Goal: Submit feedback/report problem

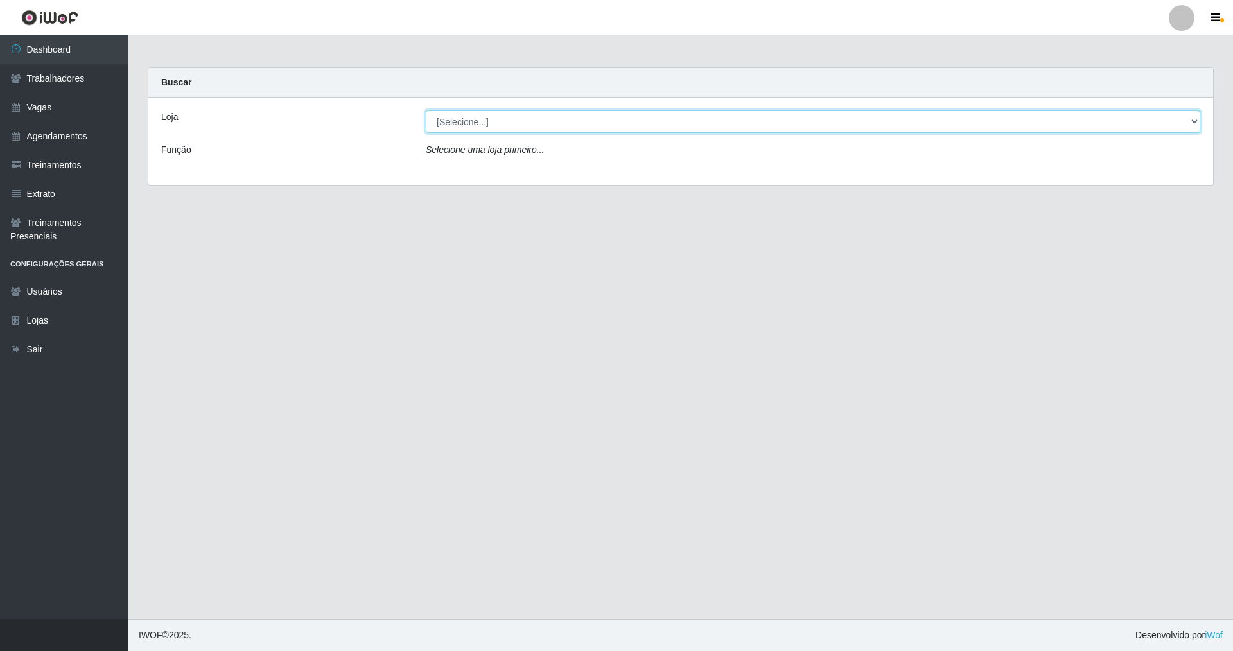
drag, startPoint x: 1195, startPoint y: 118, endPoint x: 705, endPoint y: 193, distance: 495.2
click at [1116, 119] on select "[Selecione...] [GEOGRAPHIC_DATA] [GEOGRAPHIC_DATA]" at bounding box center [813, 121] width 775 height 22
select select "64"
click at [426, 110] on select "[Selecione...] [GEOGRAPHIC_DATA] [GEOGRAPHIC_DATA]" at bounding box center [813, 121] width 775 height 22
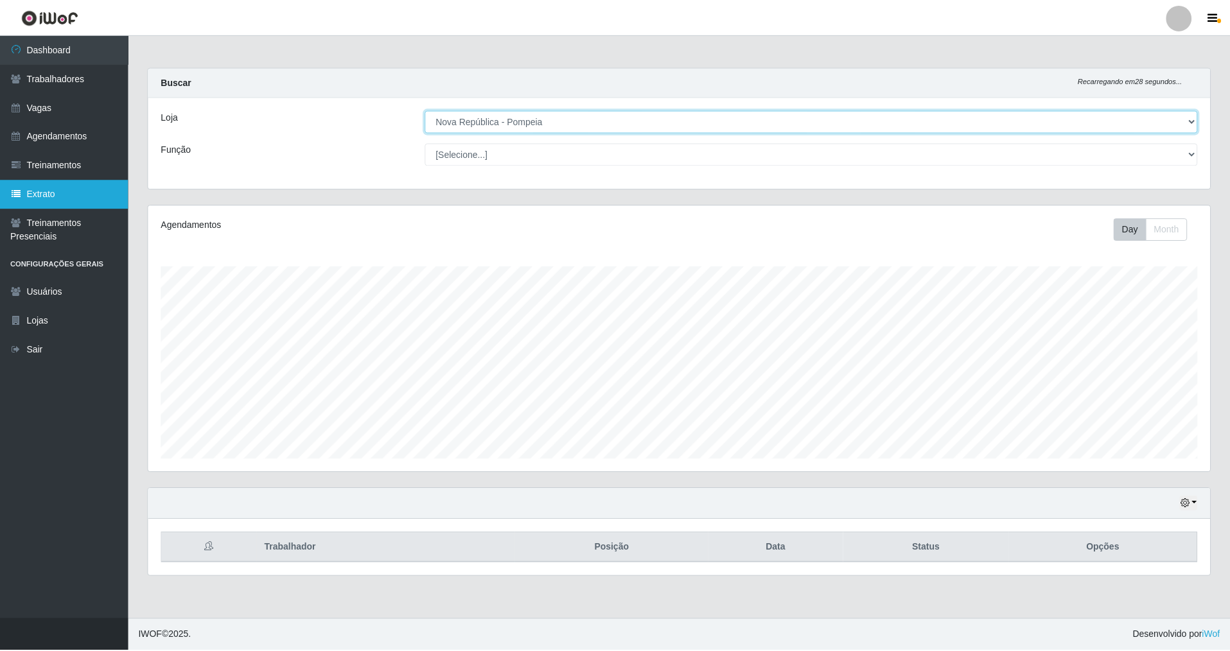
scroll to position [267, 1065]
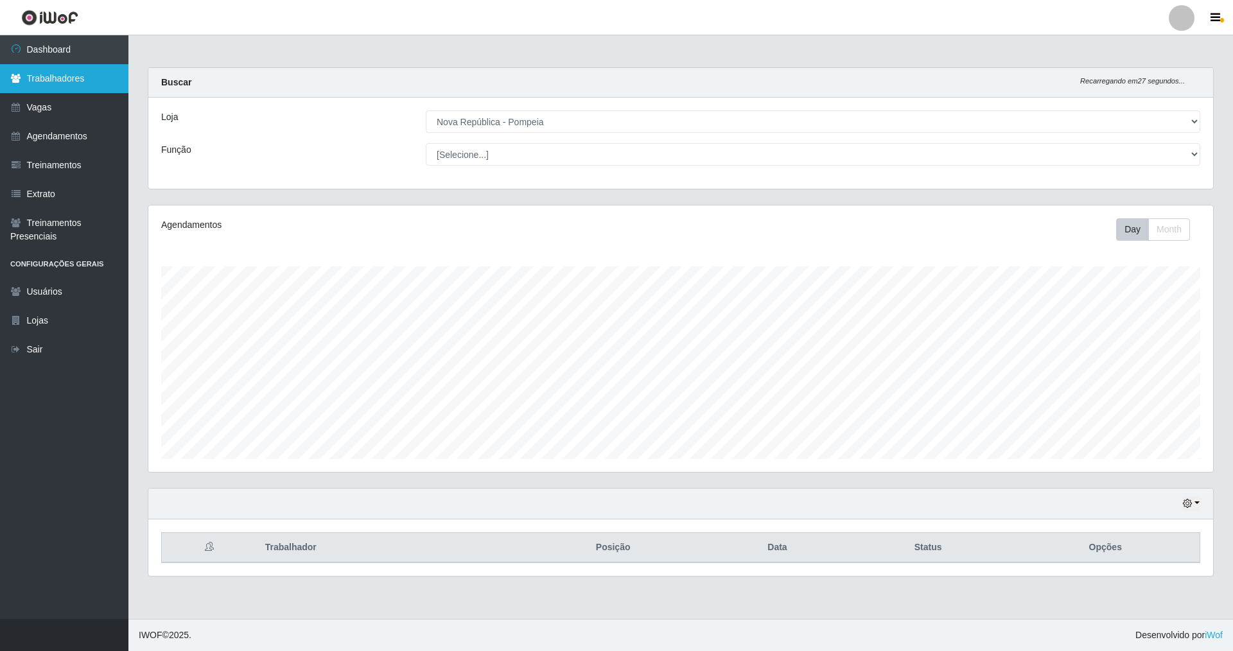
click at [85, 69] on link "Trabalhadores" at bounding box center [64, 78] width 128 height 29
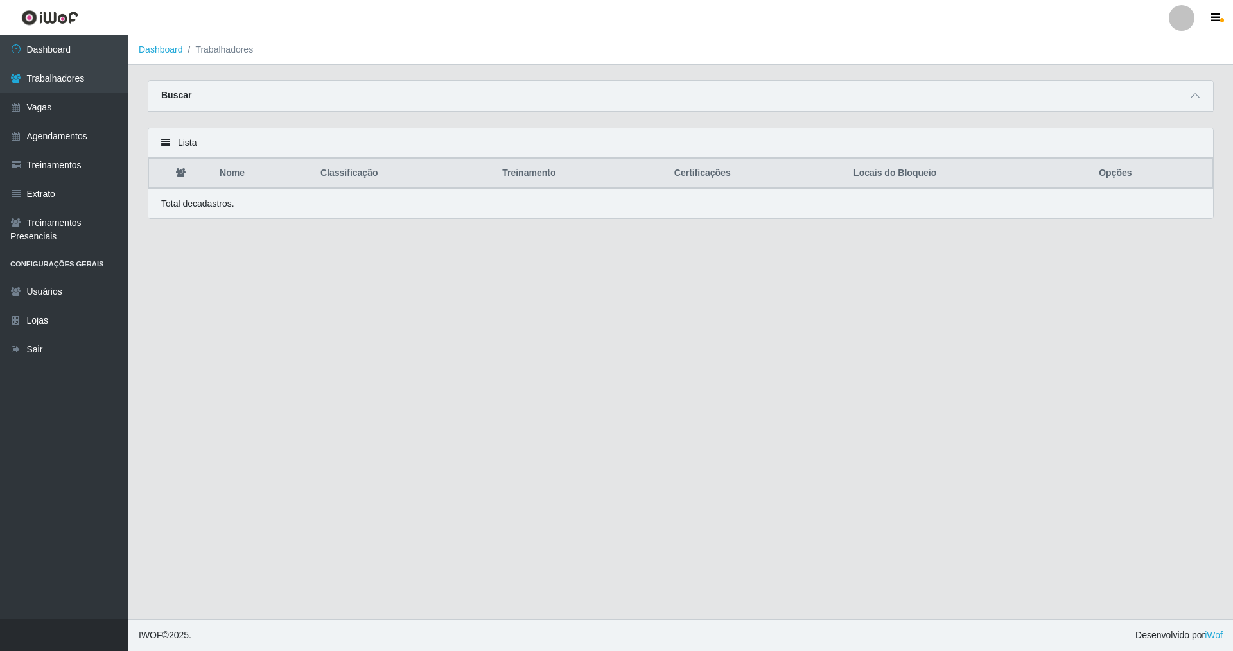
drag, startPoint x: 1197, startPoint y: 96, endPoint x: 748, endPoint y: 107, distance: 449.1
click at [1121, 95] on div "Buscar" at bounding box center [680, 96] width 1065 height 31
drag, startPoint x: 1199, startPoint y: 92, endPoint x: 1175, endPoint y: 89, distance: 23.9
click at [1186, 89] on div "Buscar" at bounding box center [680, 96] width 1065 height 31
click at [56, 107] on link "Vagas" at bounding box center [64, 107] width 128 height 29
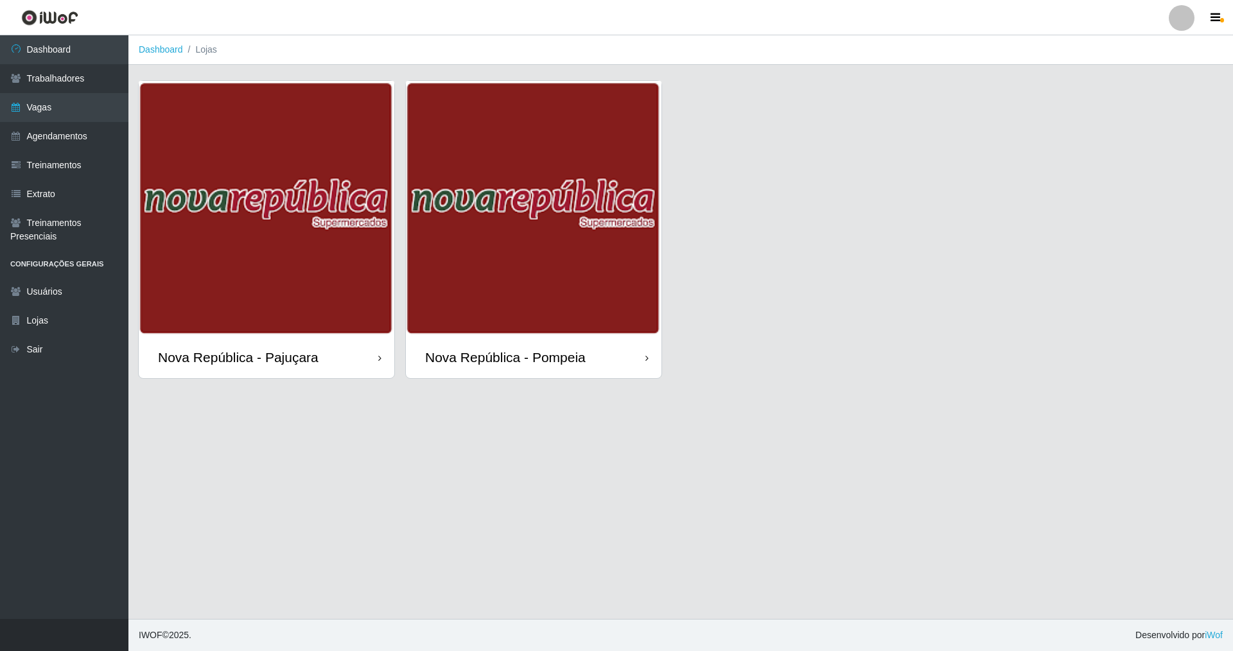
click at [515, 353] on div "Nova República - Pompeia" at bounding box center [505, 357] width 161 height 16
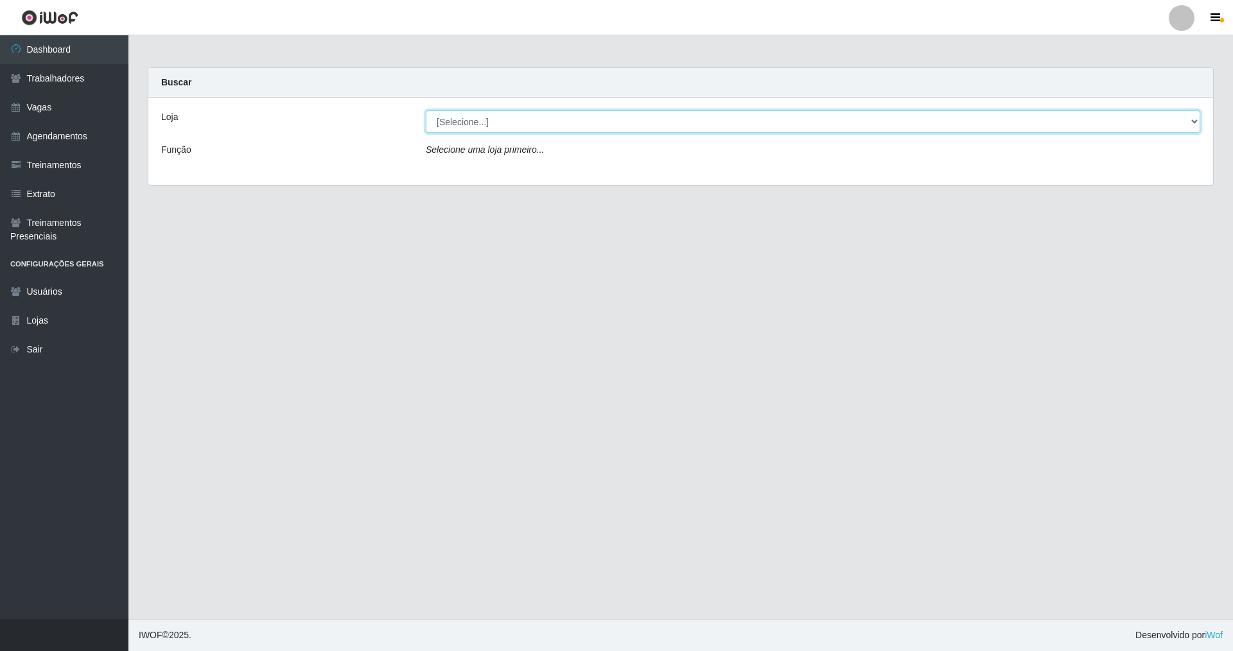
drag, startPoint x: 1191, startPoint y: 122, endPoint x: 1029, endPoint y: 115, distance: 162.7
click at [1132, 115] on select "[Selecione...] [GEOGRAPHIC_DATA] [GEOGRAPHIC_DATA]" at bounding box center [813, 121] width 775 height 22
select select "64"
click at [426, 110] on select "[Selecione...] [GEOGRAPHIC_DATA] [GEOGRAPHIC_DATA]" at bounding box center [813, 121] width 775 height 22
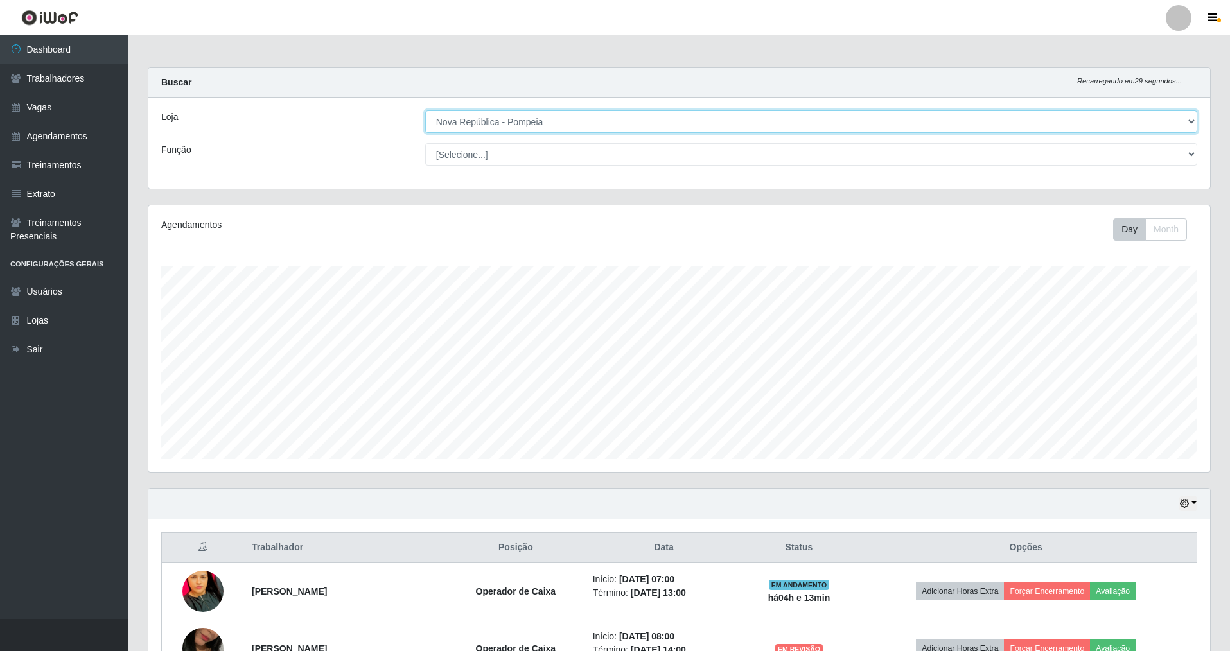
scroll to position [267, 1062]
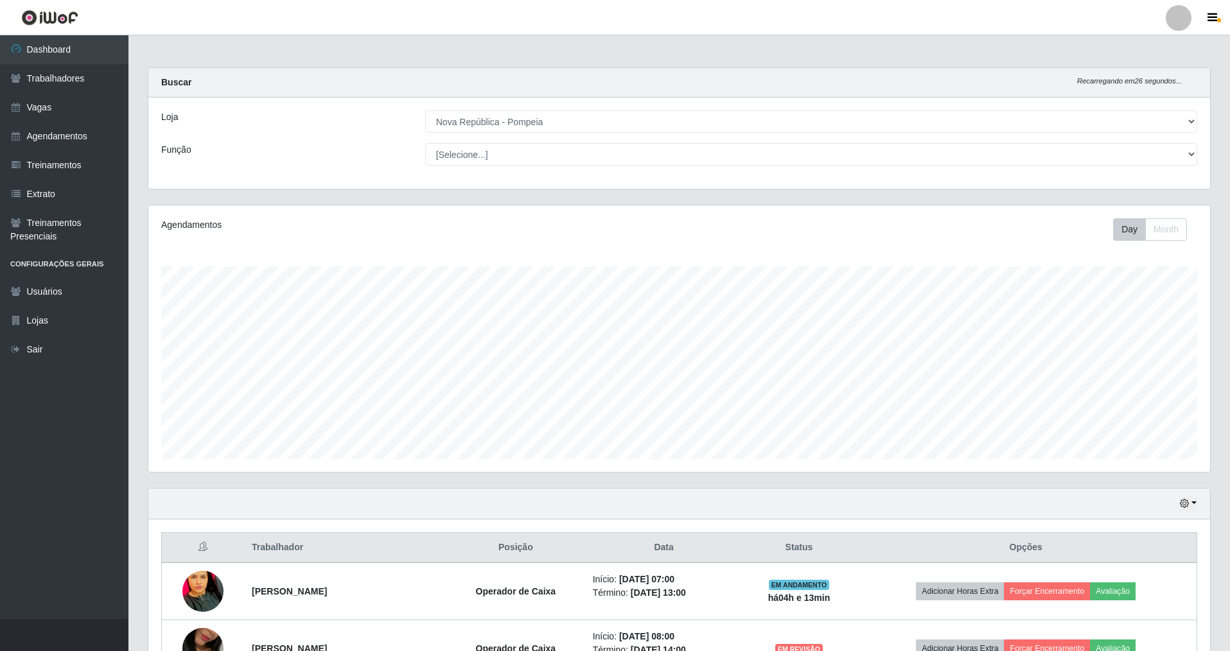
drag, startPoint x: 1229, startPoint y: 356, endPoint x: 1227, endPoint y: 395, distance: 38.6
click at [1227, 413] on div "Carregando... Buscar Recarregando em 26 segundos... Loja [Selecione...] Nova Re…" at bounding box center [679, 529] width 1102 height 925
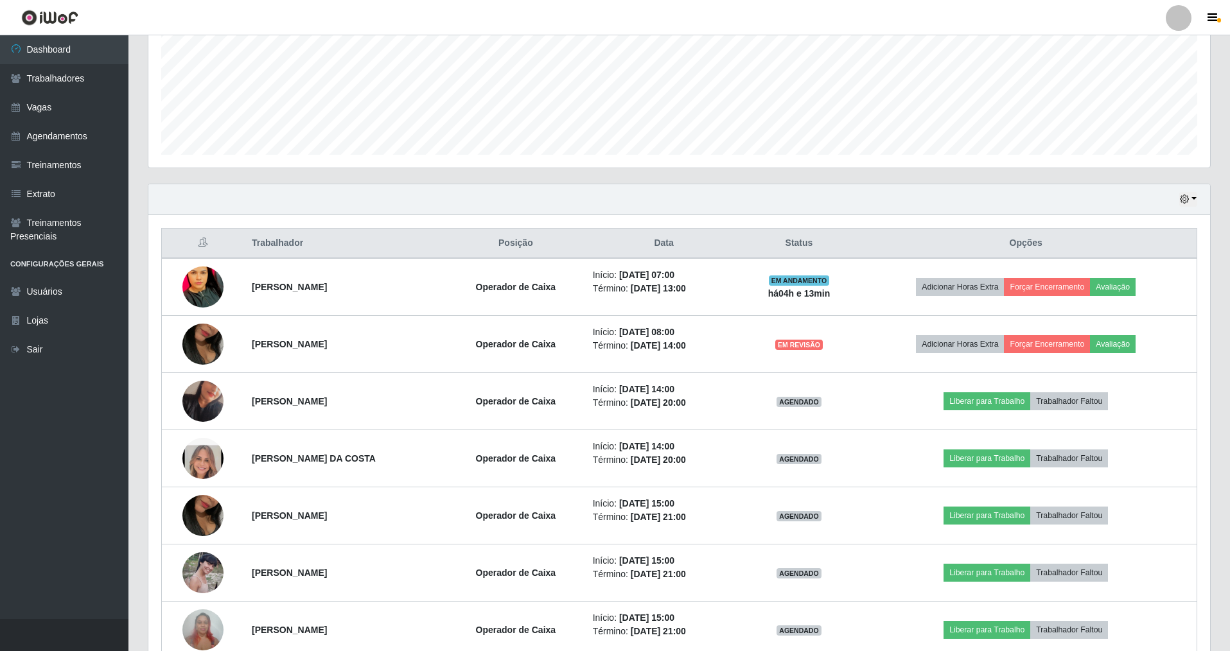
scroll to position [373, 0]
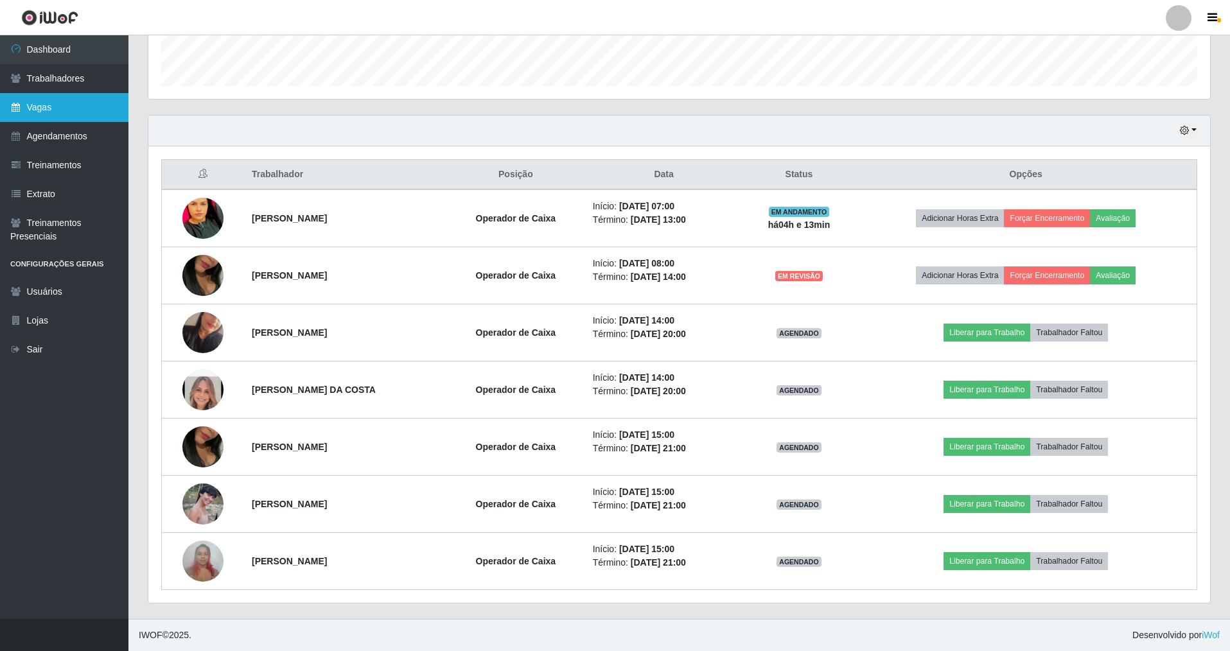
click at [80, 112] on link "Vagas" at bounding box center [64, 107] width 128 height 29
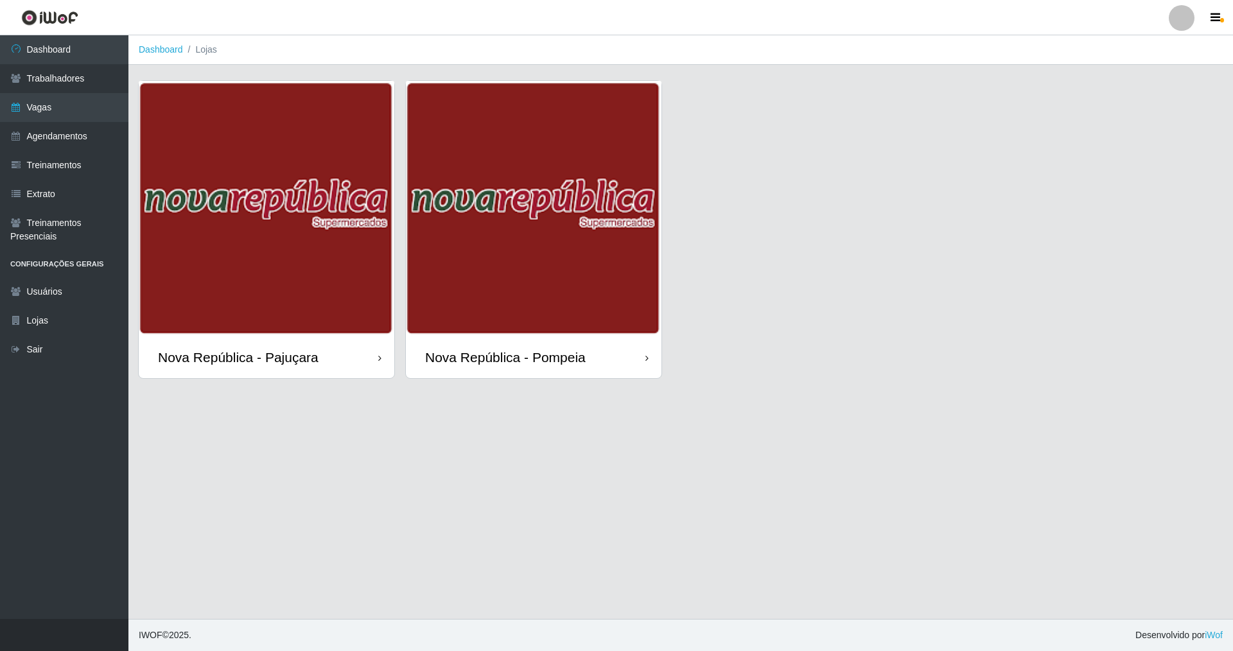
click at [506, 355] on div "Nova República - Pompeia" at bounding box center [505, 357] width 161 height 16
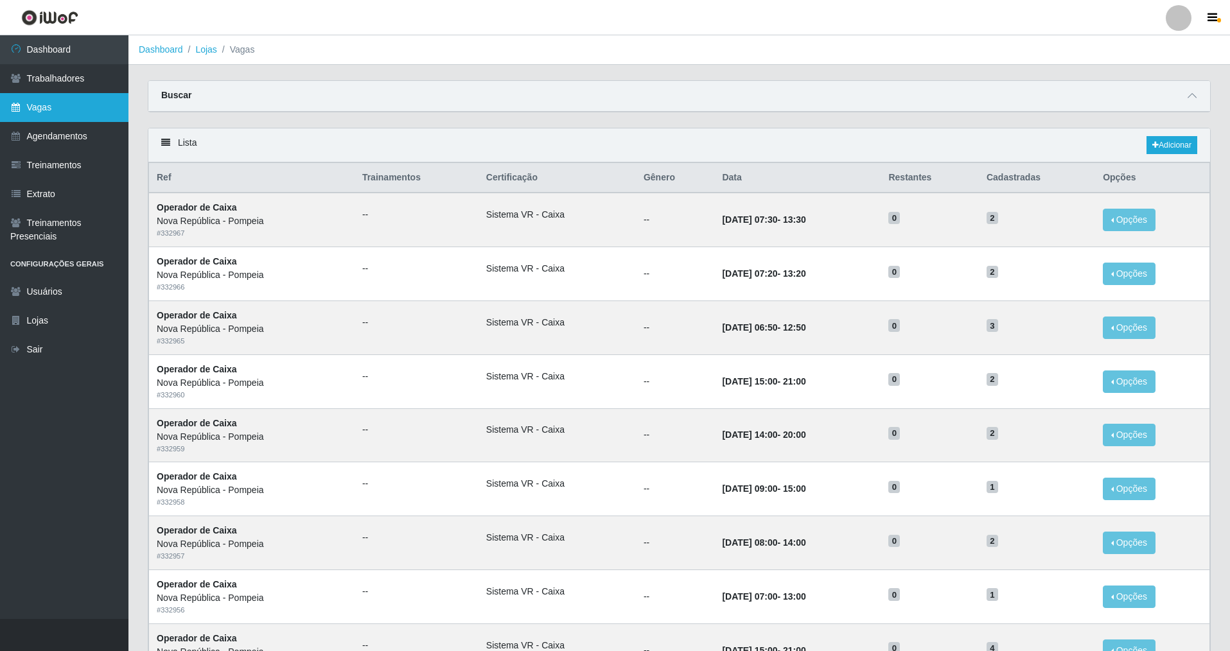
click at [79, 103] on link "Vagas" at bounding box center [64, 107] width 128 height 29
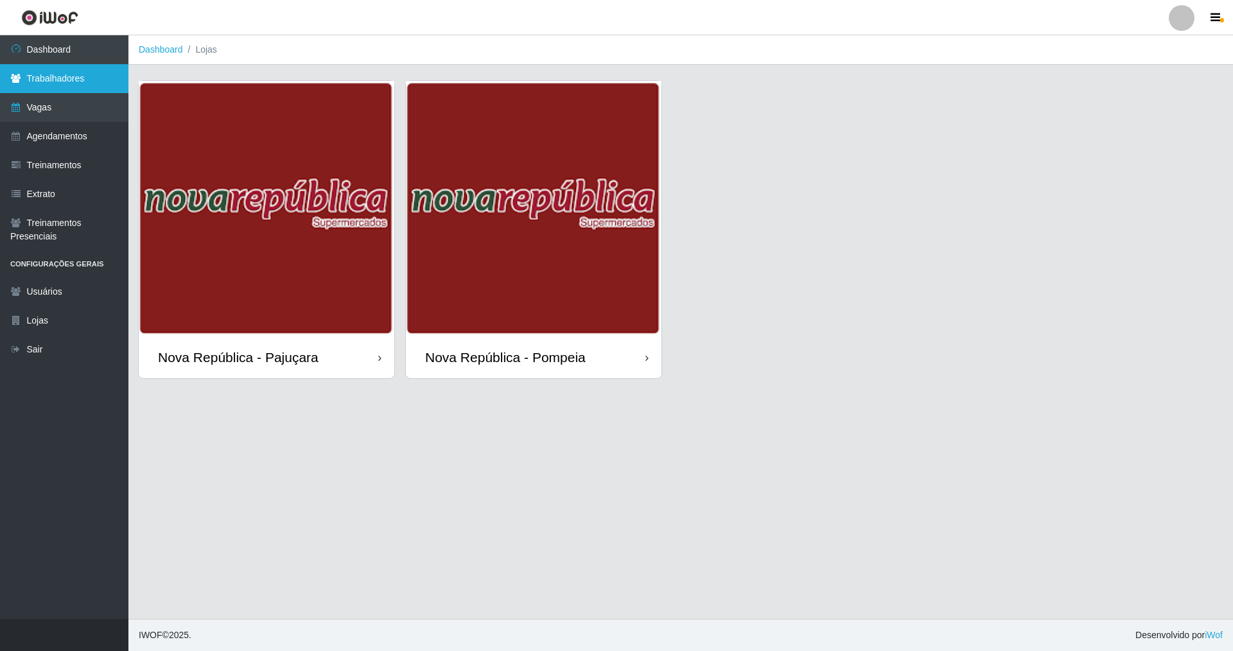
click at [80, 79] on link "Trabalhadores" at bounding box center [64, 78] width 128 height 29
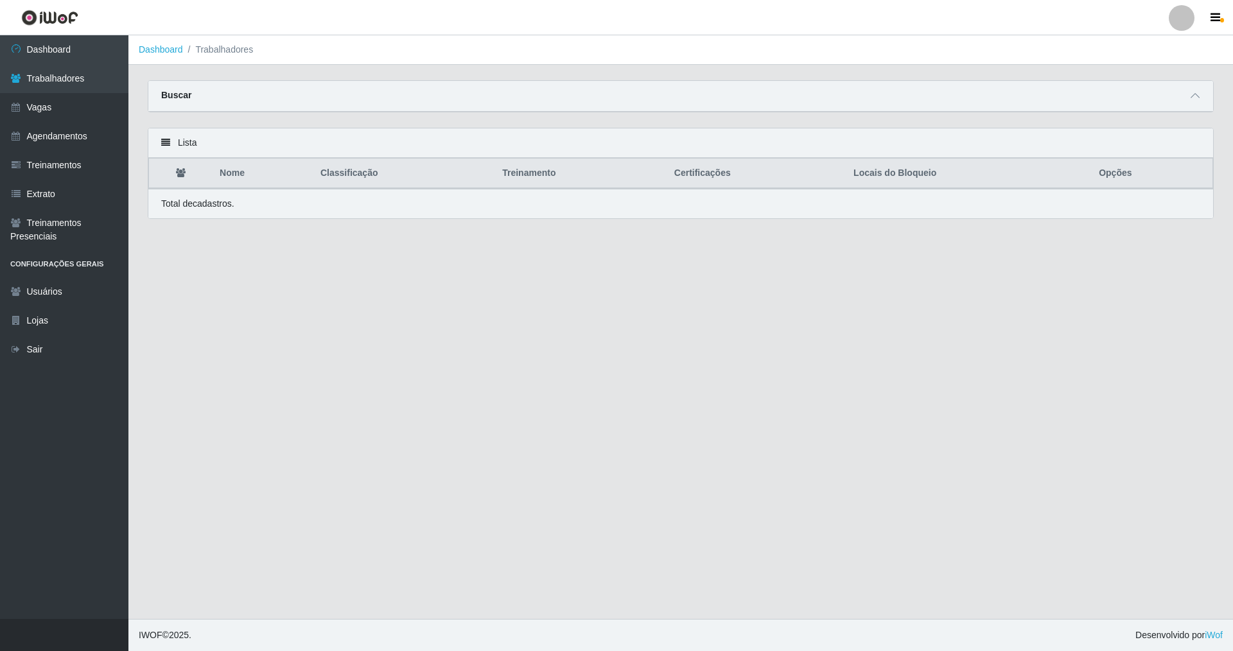
drag, startPoint x: 1192, startPoint y: 92, endPoint x: 1027, endPoint y: 81, distance: 165.5
click at [1165, 84] on div "Buscar" at bounding box center [680, 96] width 1065 height 31
click at [182, 93] on strong "Buscar" at bounding box center [176, 95] width 30 height 10
click at [184, 98] on strong "Buscar" at bounding box center [176, 95] width 30 height 10
drag, startPoint x: 170, startPoint y: 92, endPoint x: 76, endPoint y: 83, distance: 94.8
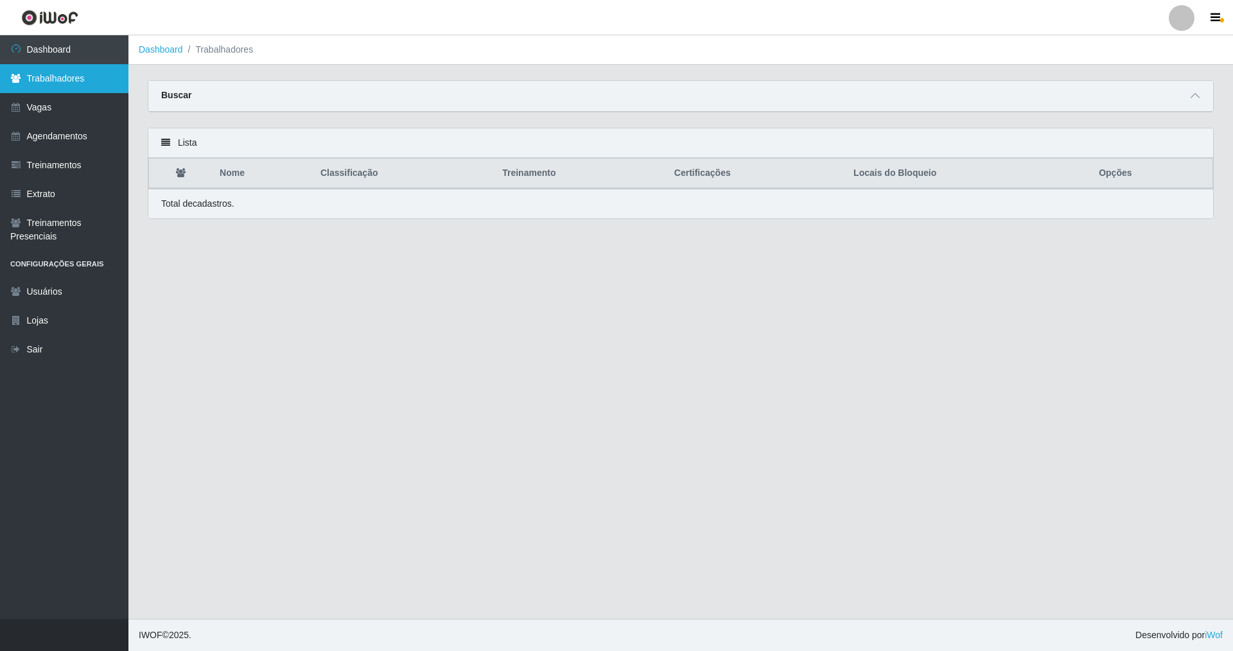
click at [157, 92] on div "Buscar" at bounding box center [680, 96] width 1065 height 31
click at [44, 81] on link "Trabalhadores" at bounding box center [64, 78] width 128 height 29
click at [1189, 89] on div at bounding box center [1195, 96] width 15 height 15
click at [85, 83] on link "Trabalhadores" at bounding box center [64, 78] width 128 height 29
click at [188, 146] on div "Lista" at bounding box center [680, 143] width 1065 height 30
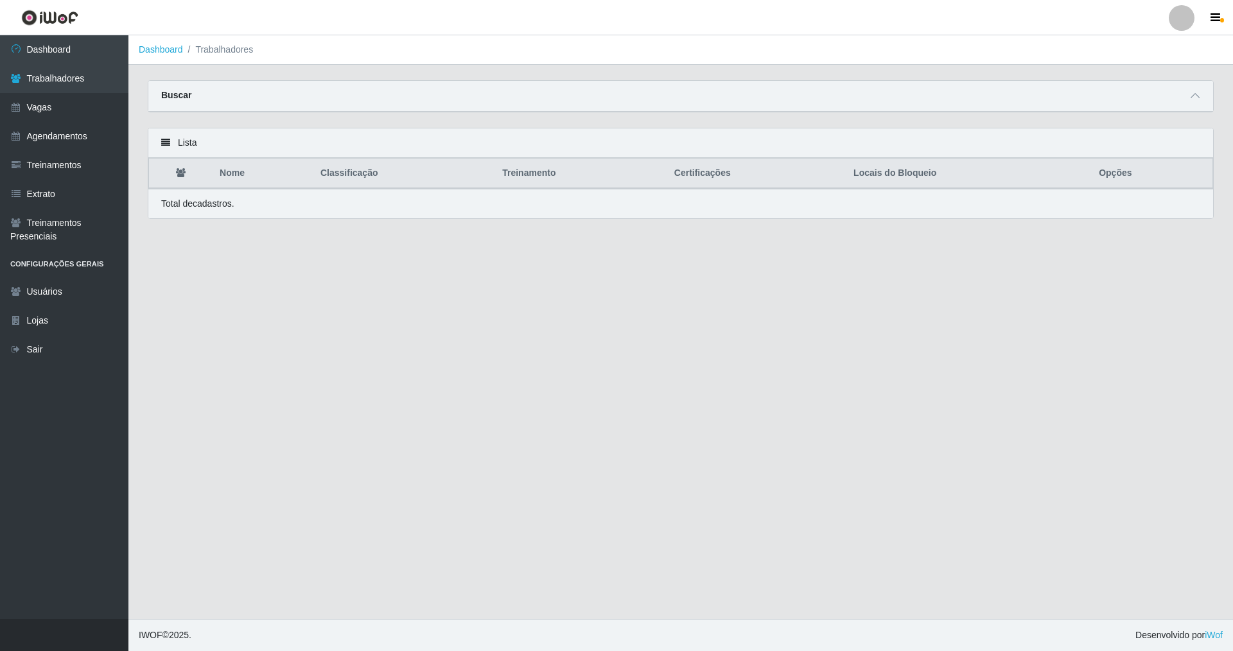
click at [163, 142] on icon at bounding box center [165, 142] width 9 height 9
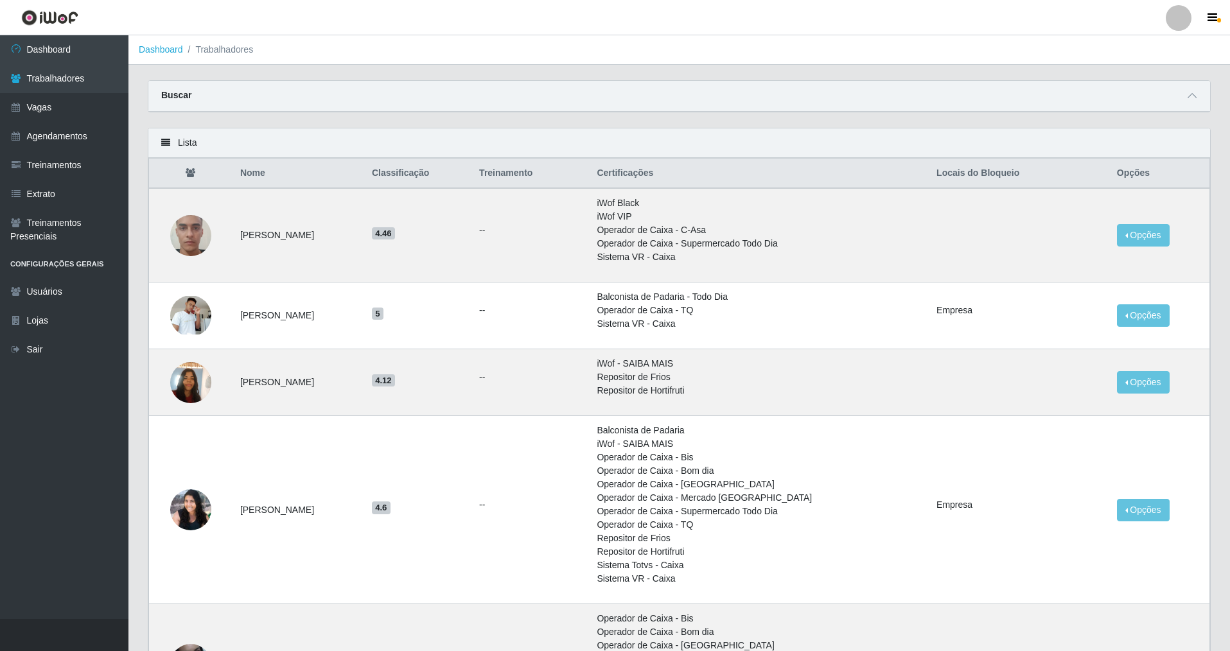
drag, startPoint x: 1188, startPoint y: 96, endPoint x: 981, endPoint y: 91, distance: 206.9
click at [1153, 91] on div "Buscar" at bounding box center [679, 96] width 1062 height 31
click at [96, 76] on link "Trabalhadores" at bounding box center [64, 78] width 128 height 29
click at [98, 76] on link "Trabalhadores" at bounding box center [64, 78] width 128 height 29
click at [191, 103] on div "Buscar" at bounding box center [679, 96] width 1062 height 31
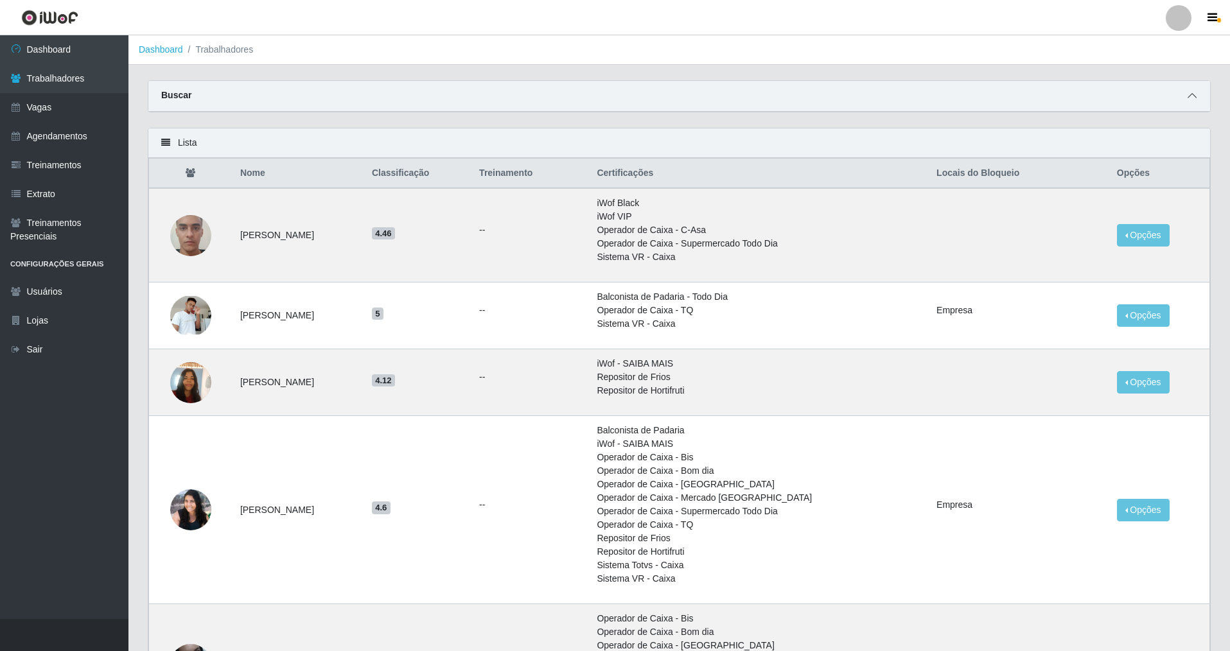
click at [1188, 94] on icon at bounding box center [1192, 95] width 9 height 9
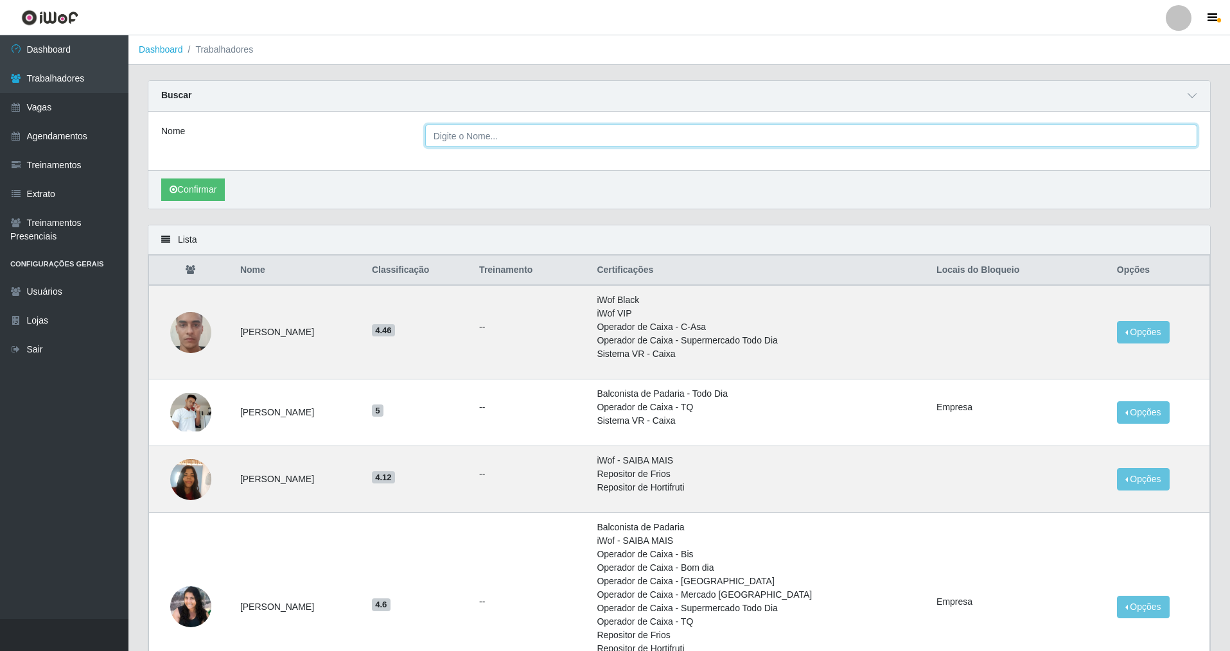
click at [472, 144] on input "Nome" at bounding box center [811, 136] width 772 height 22
type input "renata"
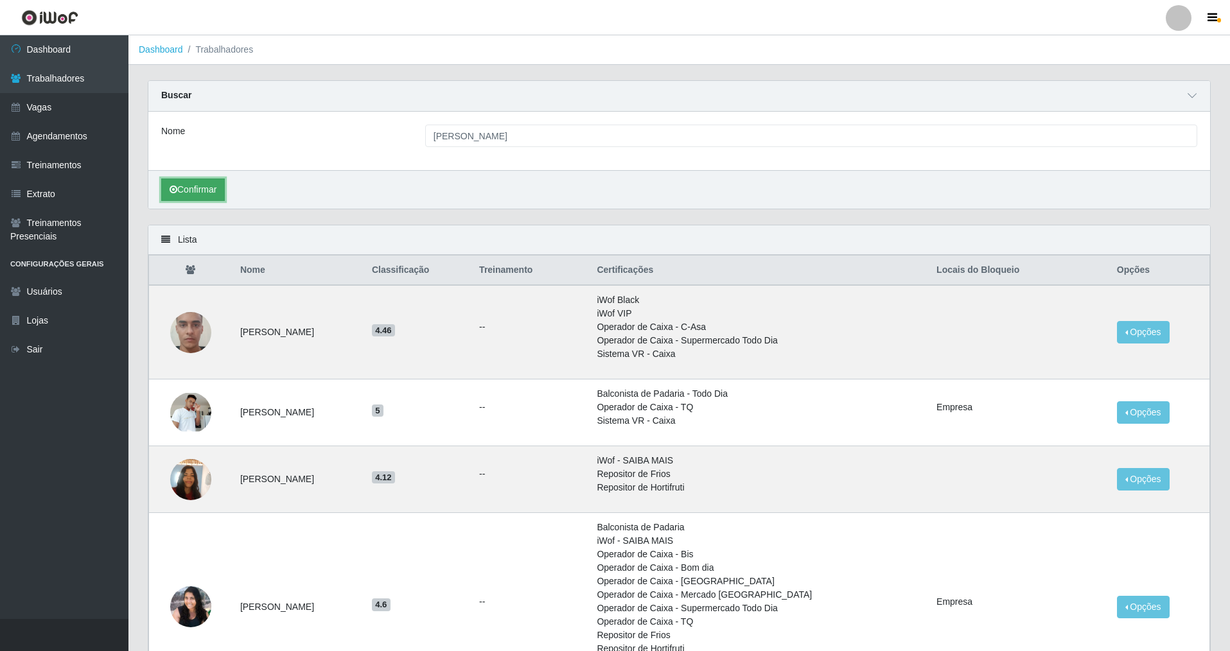
click at [198, 189] on button "Confirmar" at bounding box center [193, 190] width 64 height 22
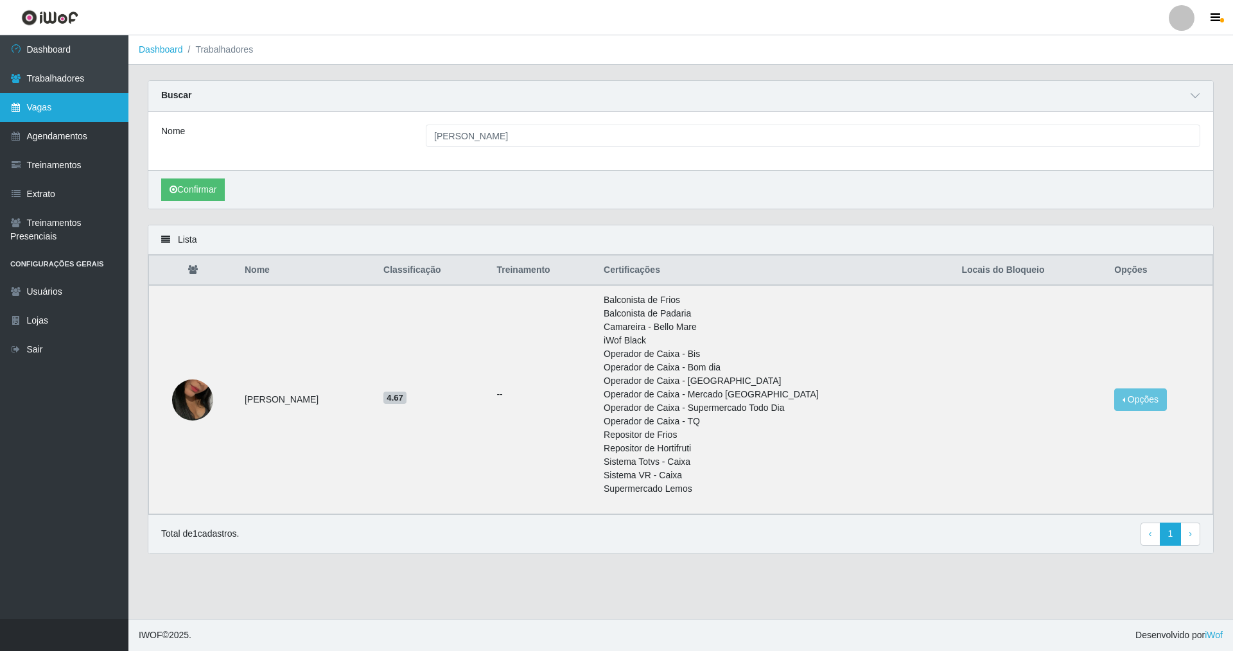
click at [64, 108] on link "Vagas" at bounding box center [64, 107] width 128 height 29
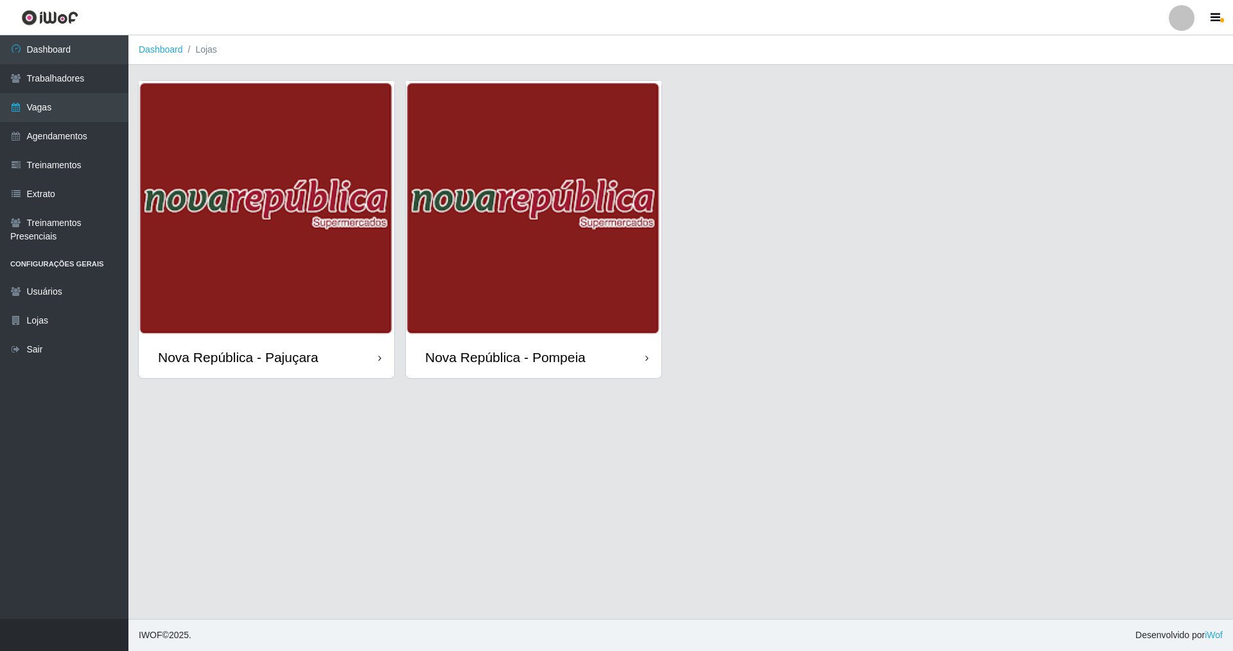
click at [543, 351] on div "Nova República - Pompeia" at bounding box center [505, 357] width 161 height 16
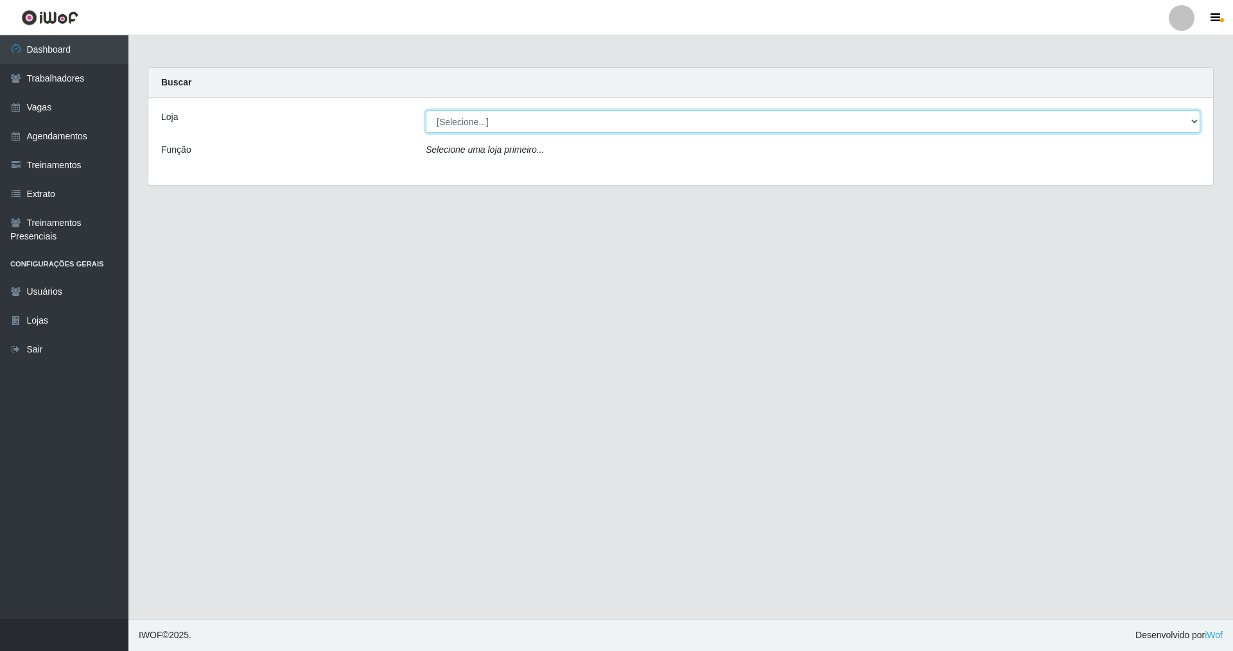
drag, startPoint x: 1189, startPoint y: 118, endPoint x: 1123, endPoint y: 118, distance: 65.5
click at [1123, 118] on select "[Selecione...] [GEOGRAPHIC_DATA] [GEOGRAPHIC_DATA]" at bounding box center [813, 121] width 775 height 22
select select "64"
click at [426, 110] on select "[Selecione...] [GEOGRAPHIC_DATA] [GEOGRAPHIC_DATA]" at bounding box center [813, 121] width 775 height 22
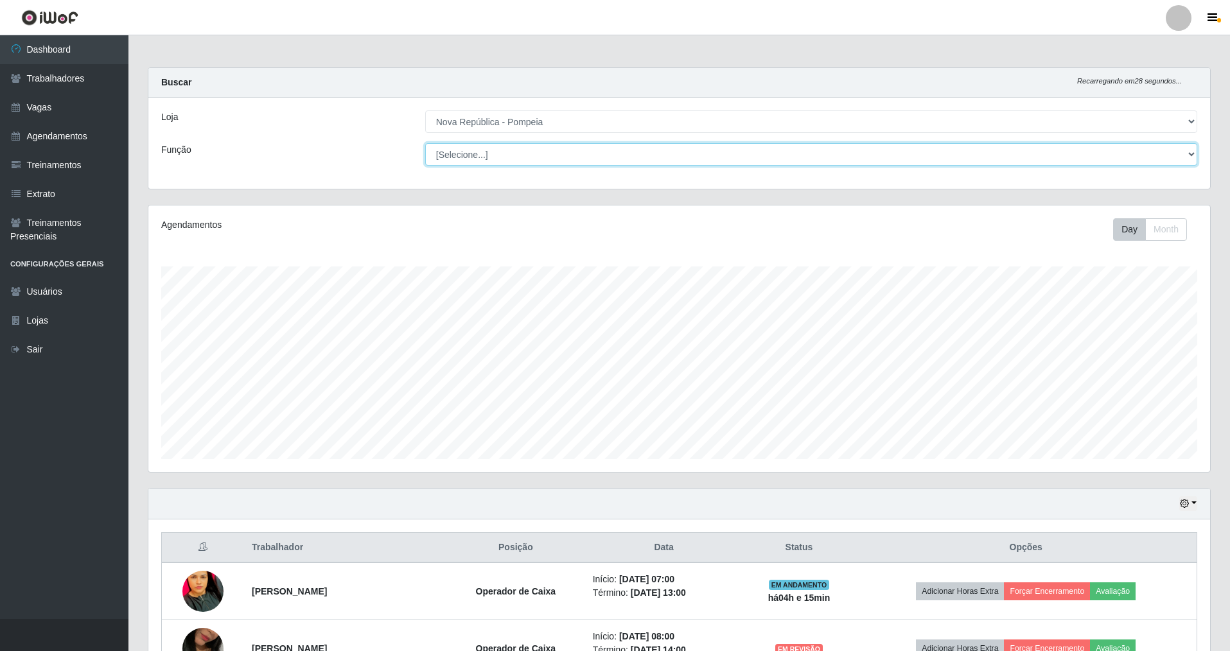
drag, startPoint x: 1190, startPoint y: 152, endPoint x: 951, endPoint y: 164, distance: 239.2
click at [1150, 143] on div "Loja [Selecione...] Nova República - Pajuçara Nova República - Pompeia Função […" at bounding box center [679, 143] width 1062 height 91
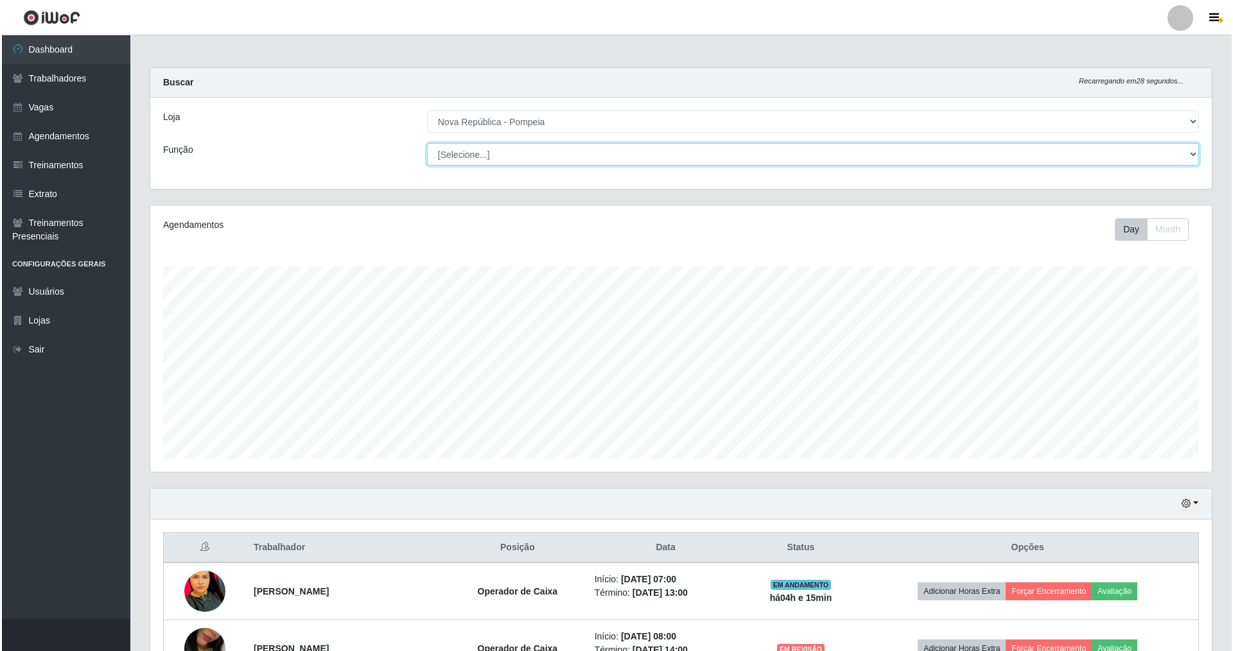
scroll to position [267, 1062]
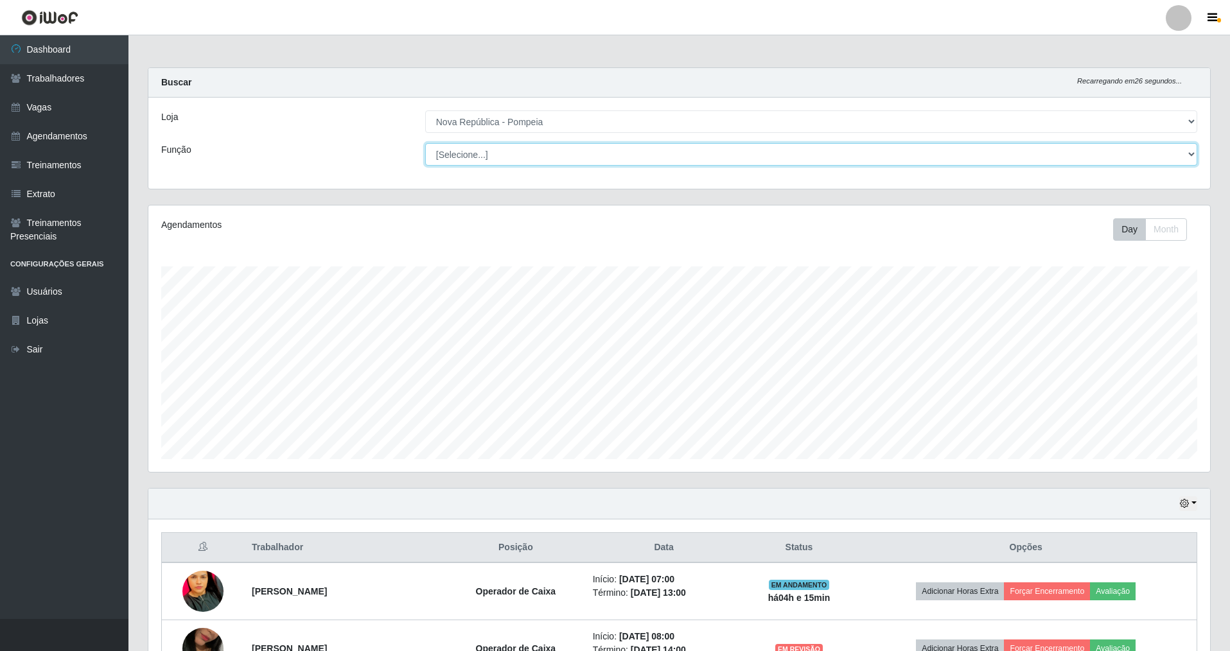
select select "22"
click at [426, 143] on select "[Selecione...] Balconista Operador de Caixa Recepcionista Repositor" at bounding box center [811, 154] width 772 height 22
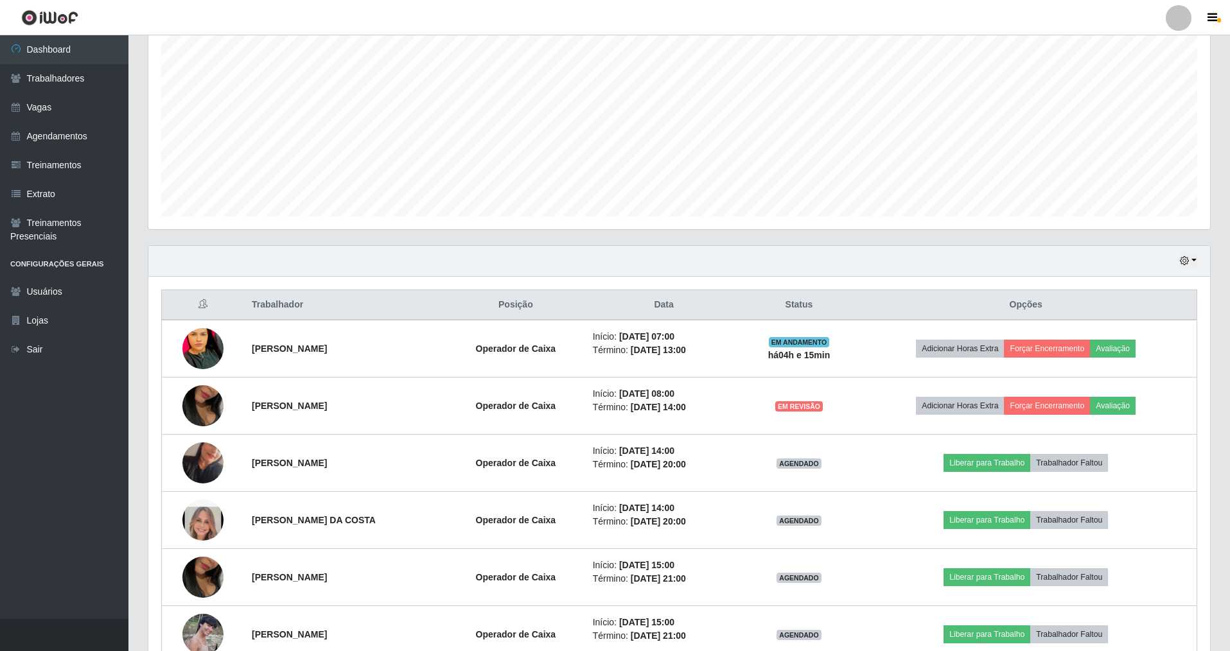
scroll to position [373, 0]
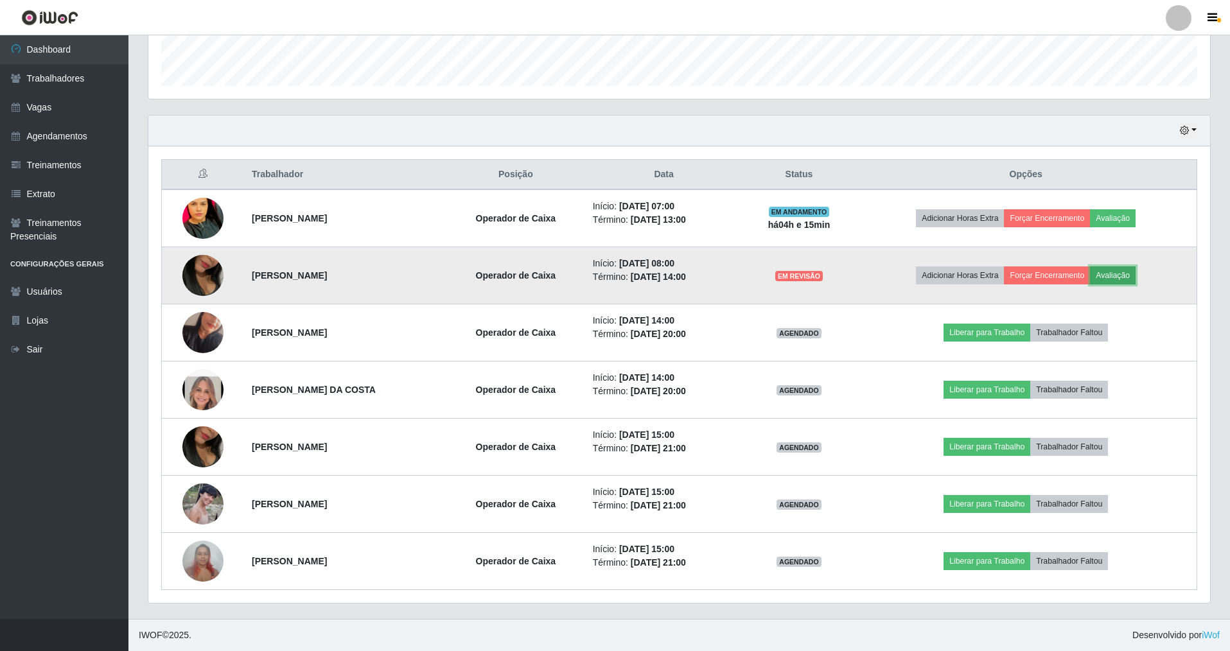
click at [1125, 272] on button "Avaliação" at bounding box center [1113, 276] width 46 height 18
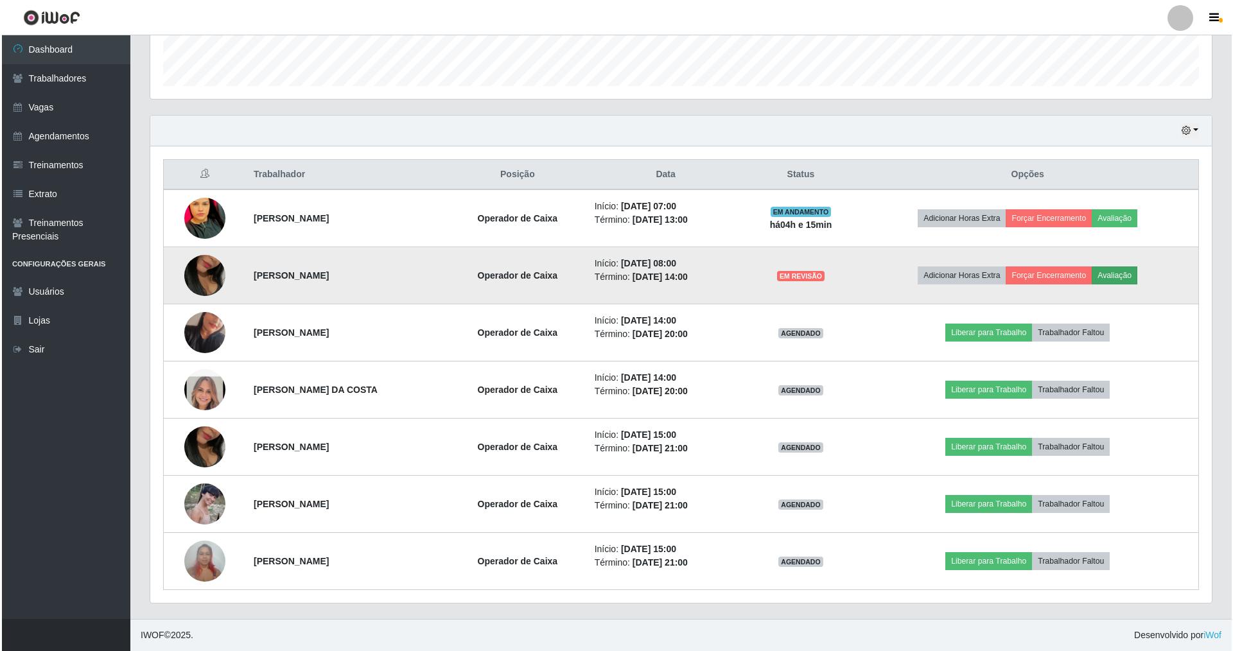
scroll to position [267, 1055]
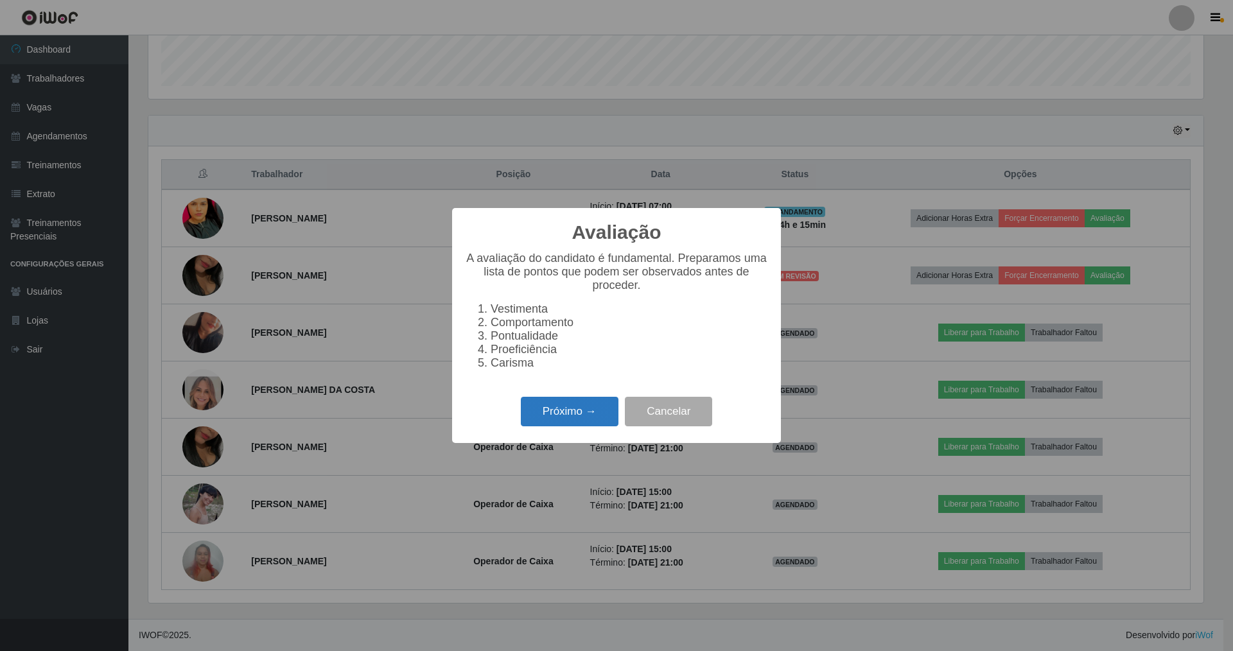
click at [568, 418] on button "Próximo →" at bounding box center [570, 412] width 98 height 30
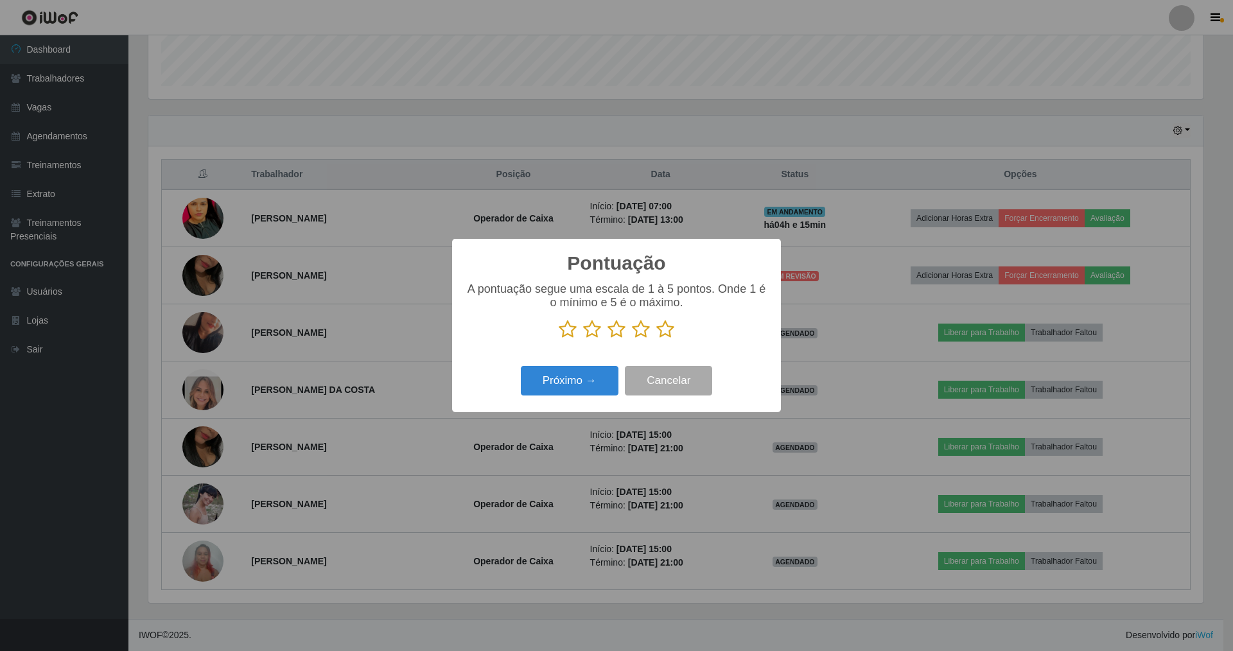
click at [568, 330] on icon at bounding box center [568, 329] width 18 height 19
click at [559, 339] on input "radio" at bounding box center [559, 339] width 0 height 0
click at [566, 380] on button "Próximo →" at bounding box center [570, 381] width 98 height 30
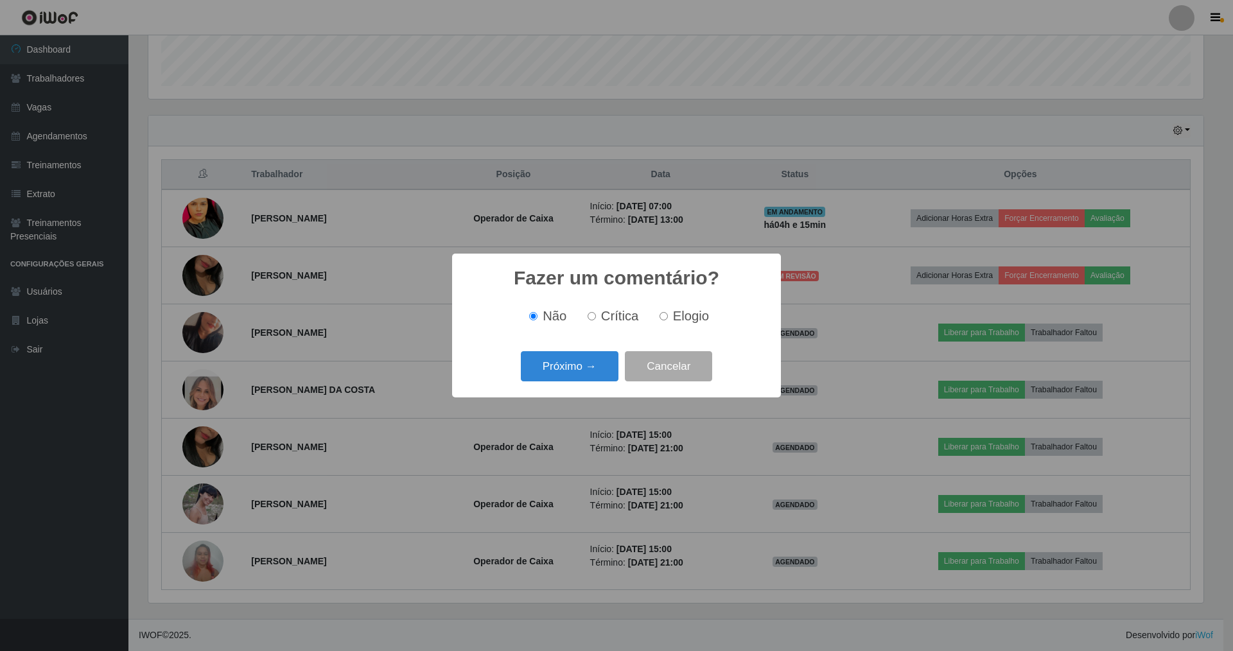
click at [597, 317] on label "Crítica" at bounding box center [611, 316] width 57 height 15
click at [596, 317] on input "Crítica" at bounding box center [592, 316] width 8 height 8
radio input "true"
click at [577, 367] on button "Próximo →" at bounding box center [570, 366] width 98 height 30
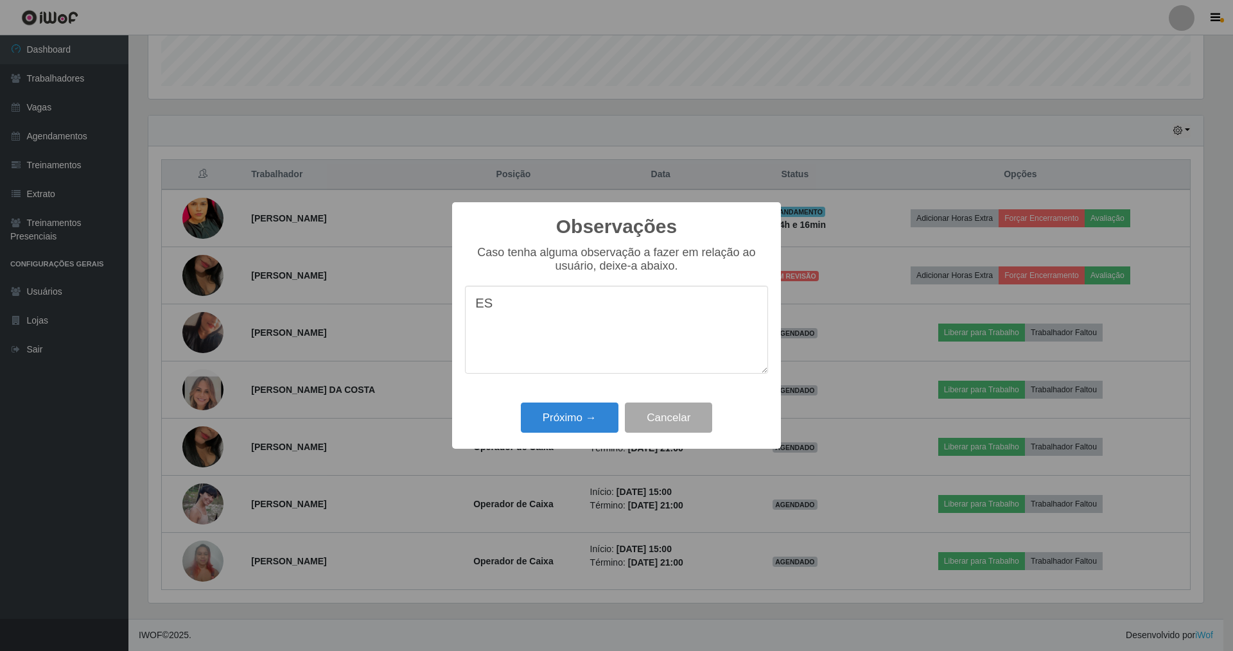
type textarea "E"
type textarea "esta prestadora esta comproblema de suade"
click at [570, 423] on button "Próximo →" at bounding box center [570, 418] width 98 height 30
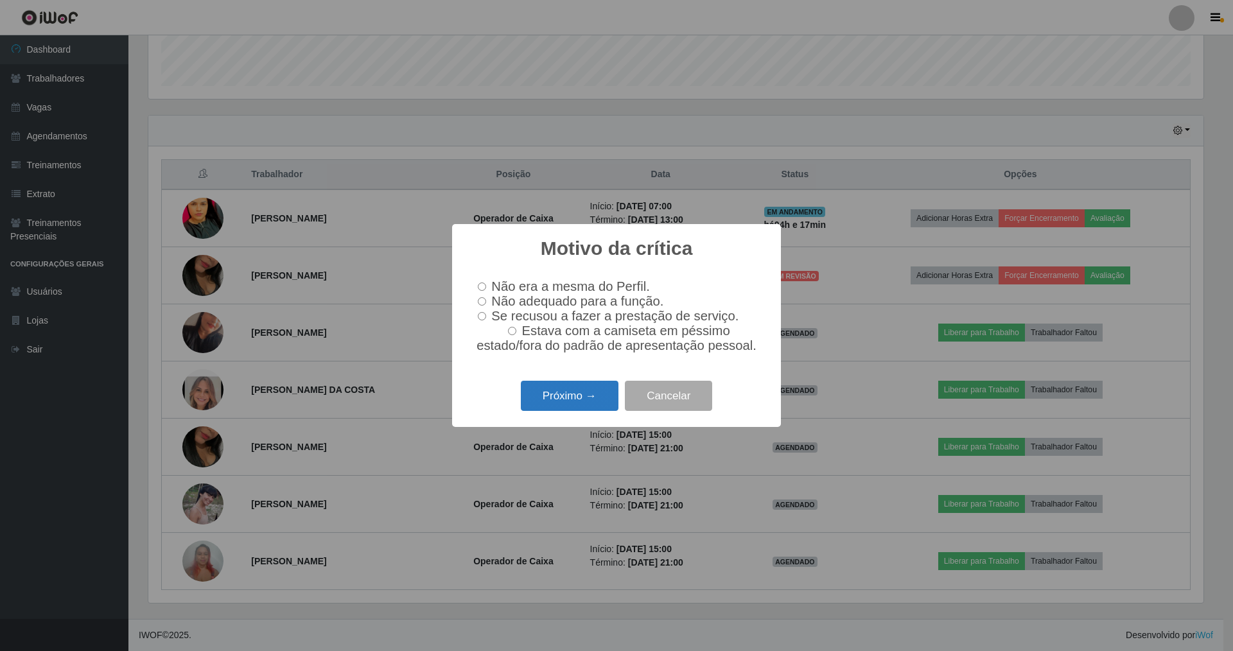
click at [571, 396] on button "Próximo →" at bounding box center [570, 396] width 98 height 30
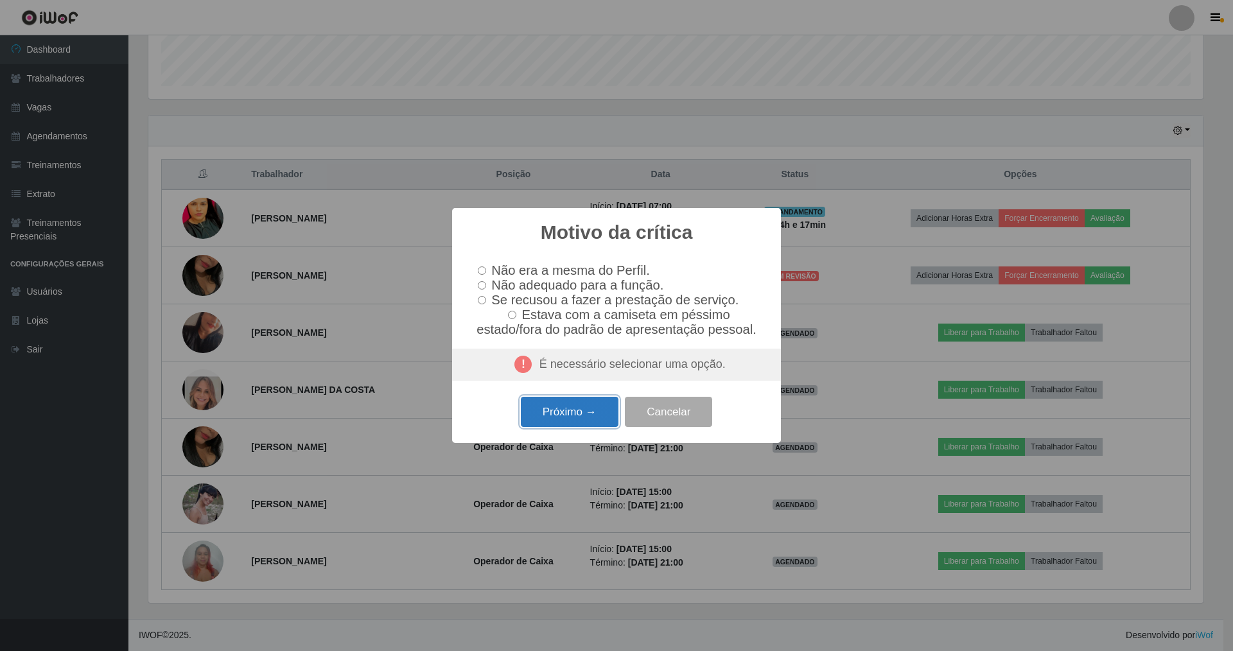
click at [571, 422] on button "Próximo →" at bounding box center [570, 412] width 98 height 30
drag, startPoint x: 572, startPoint y: 419, endPoint x: 631, endPoint y: 421, distance: 58.5
click at [581, 414] on button "Próximo →" at bounding box center [570, 412] width 98 height 30
click at [661, 427] on button "Cancelar" at bounding box center [668, 412] width 87 height 30
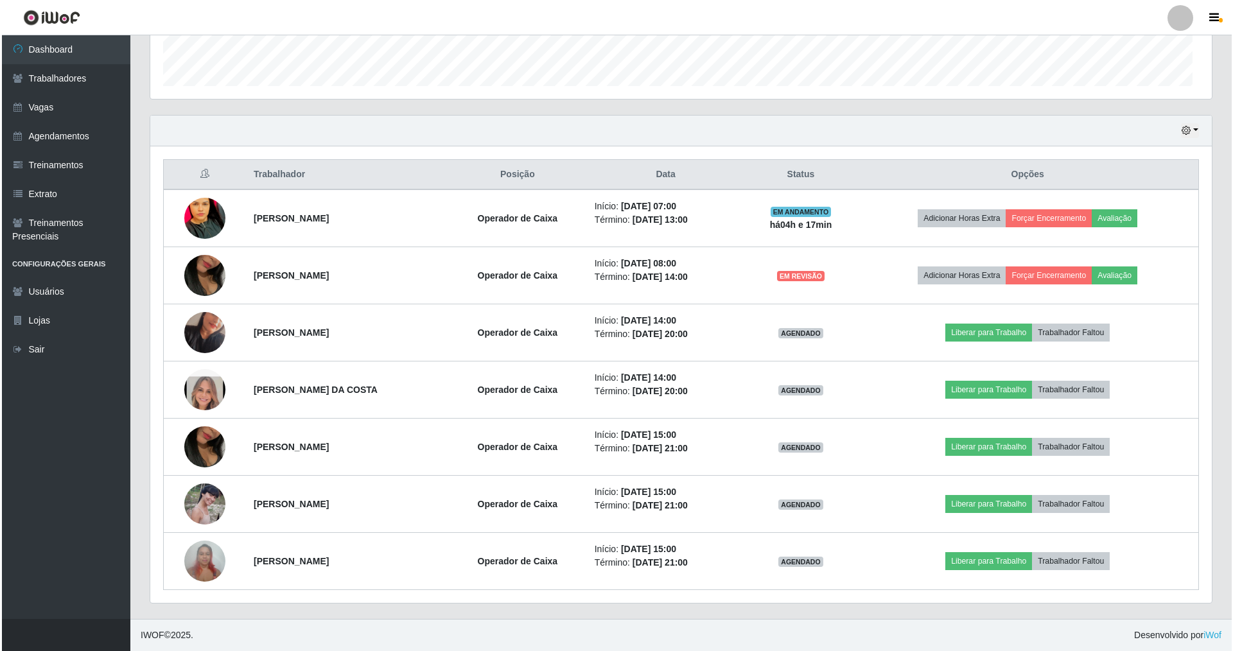
scroll to position [267, 1062]
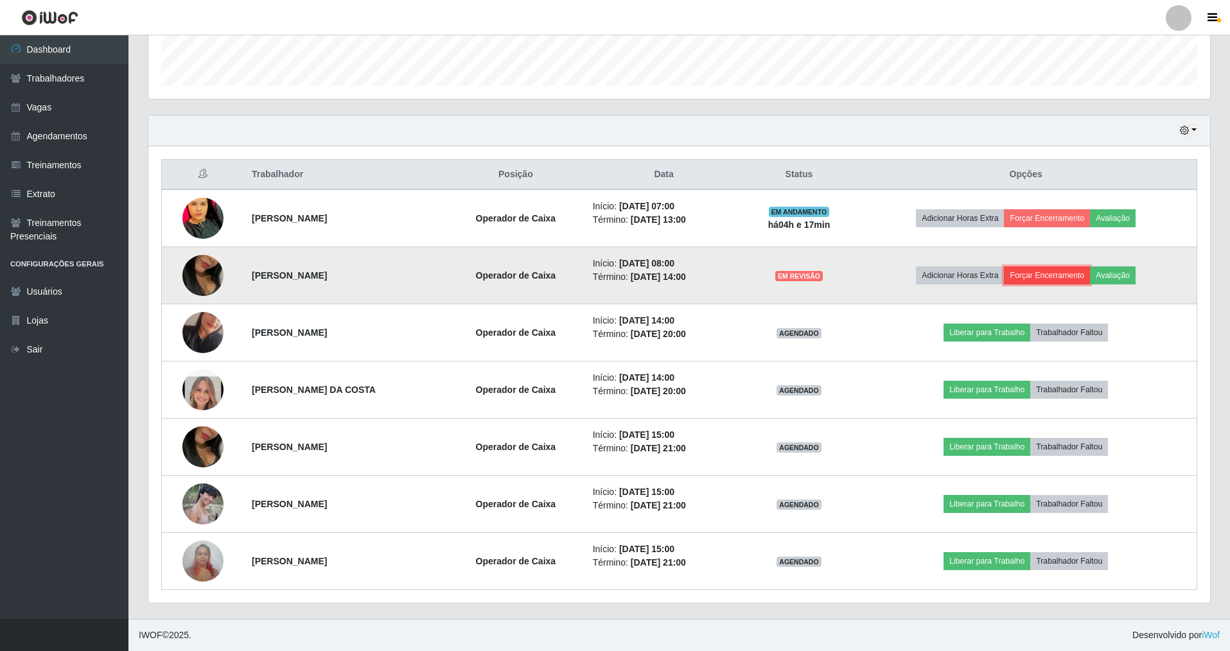
click at [1047, 276] on button "Forçar Encerramento" at bounding box center [1047, 276] width 86 height 18
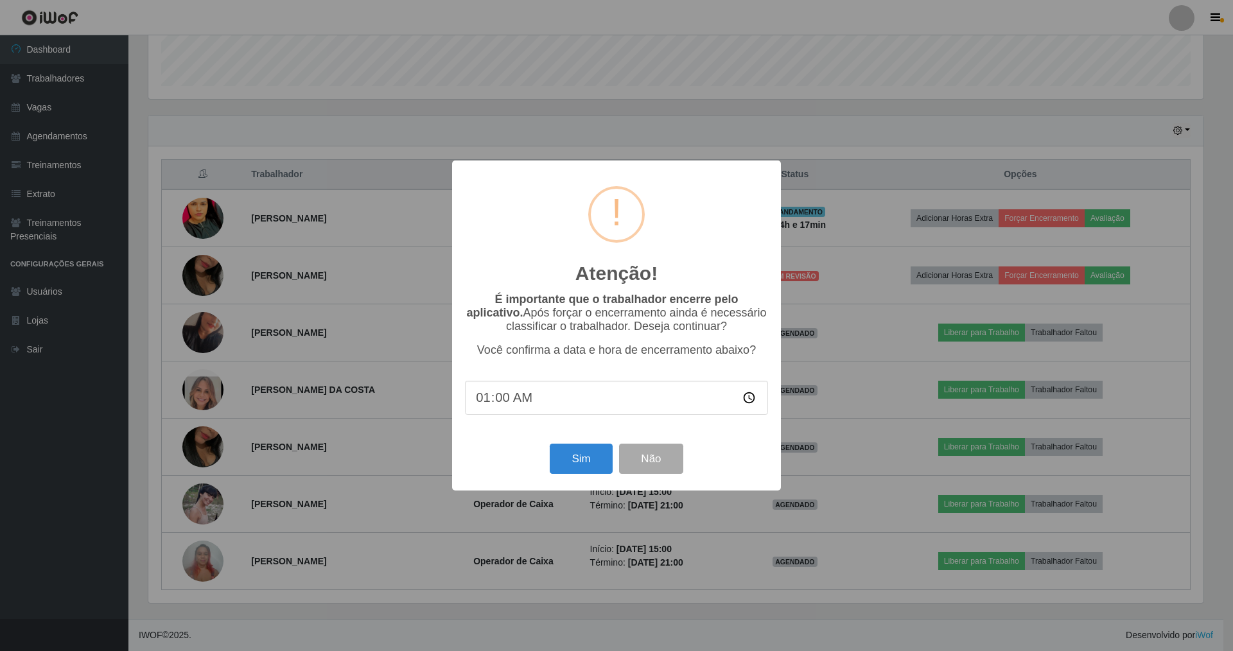
type input "10:00"
click at [578, 455] on button "Sim" at bounding box center [581, 459] width 62 height 30
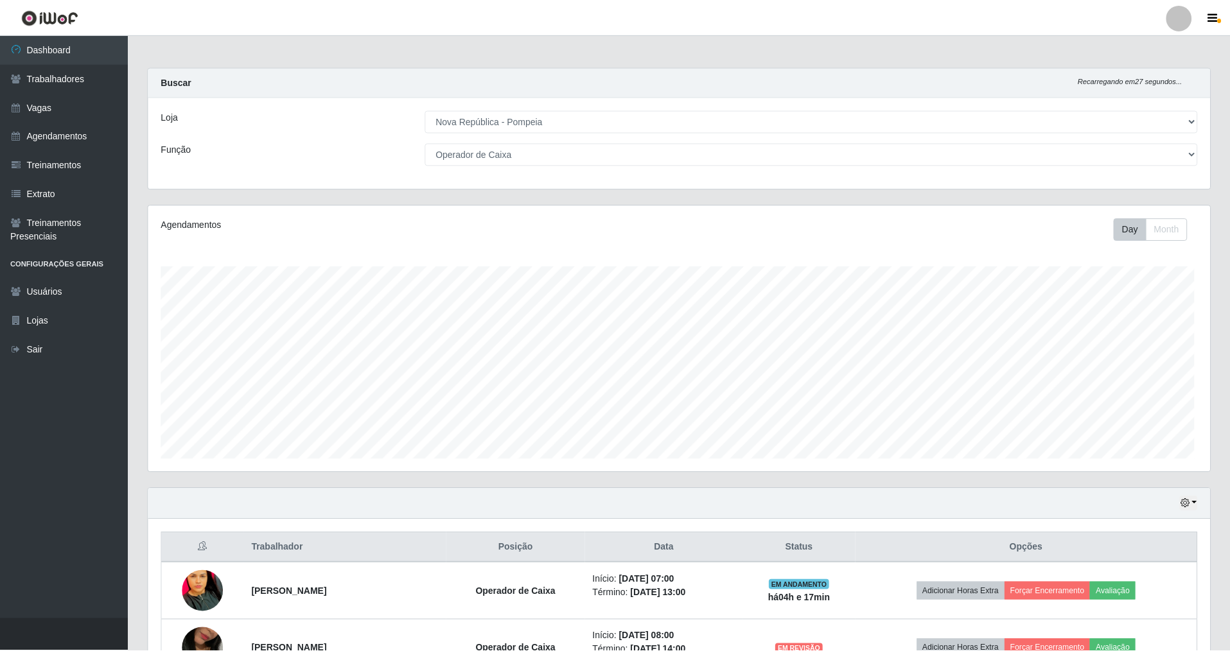
scroll to position [267, 1065]
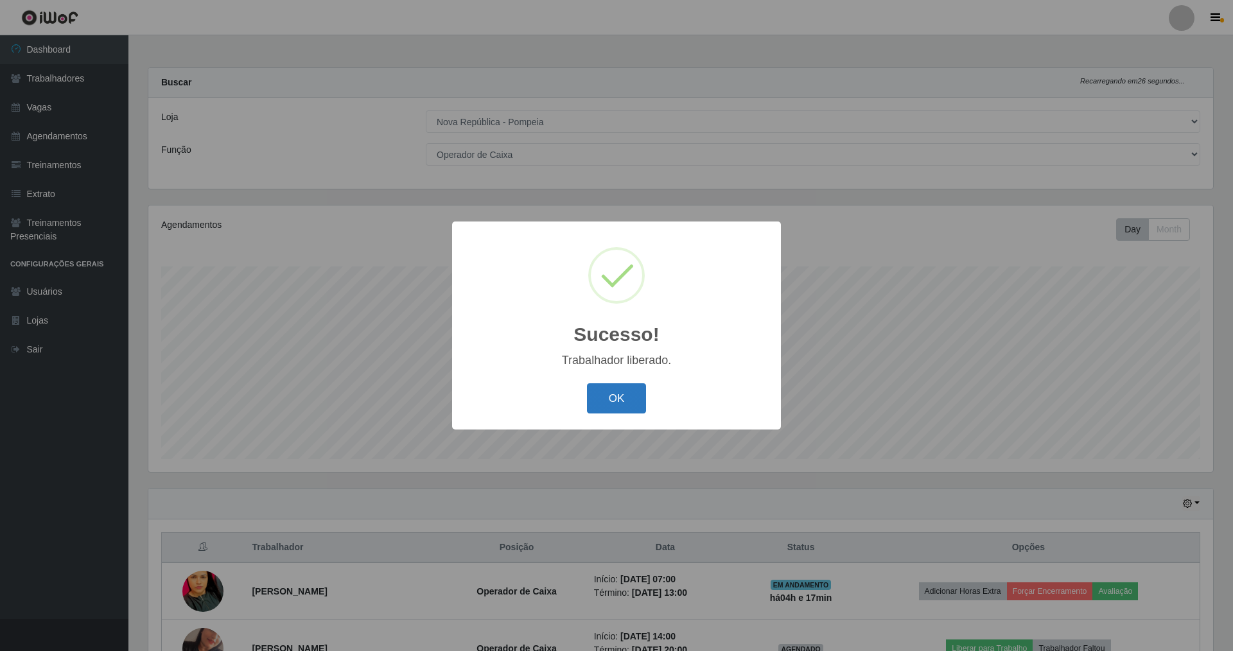
click at [620, 398] on button "OK" at bounding box center [617, 398] width 60 height 30
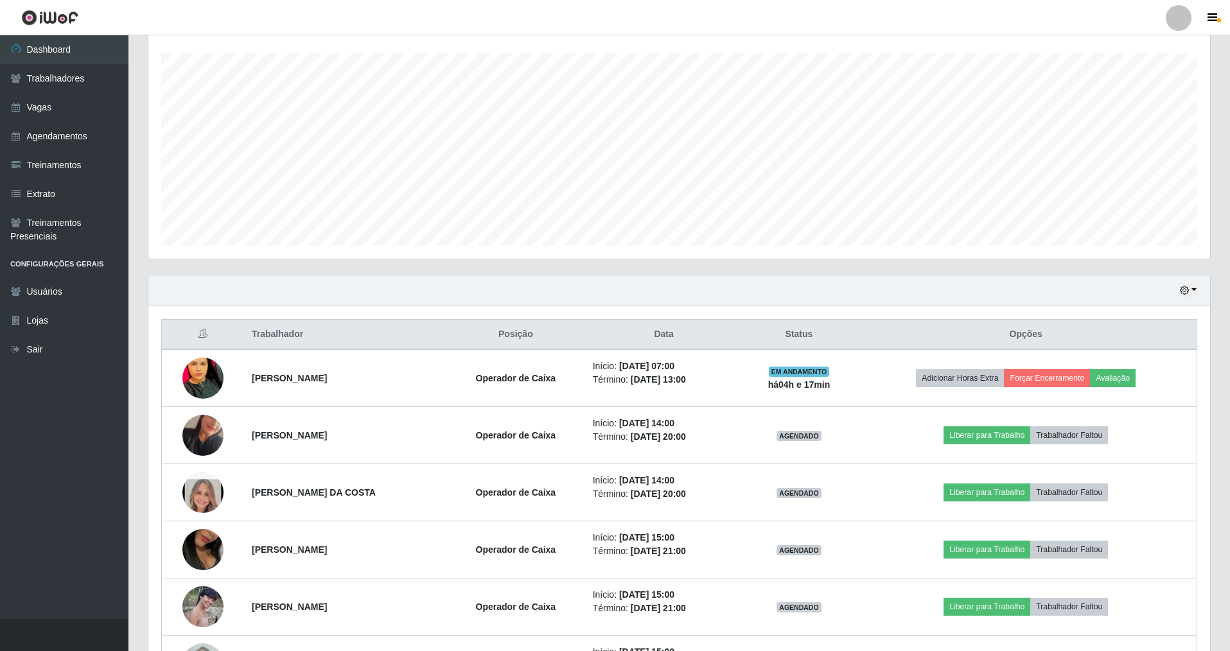
scroll to position [215, 0]
